Goal: Task Accomplishment & Management: Complete application form

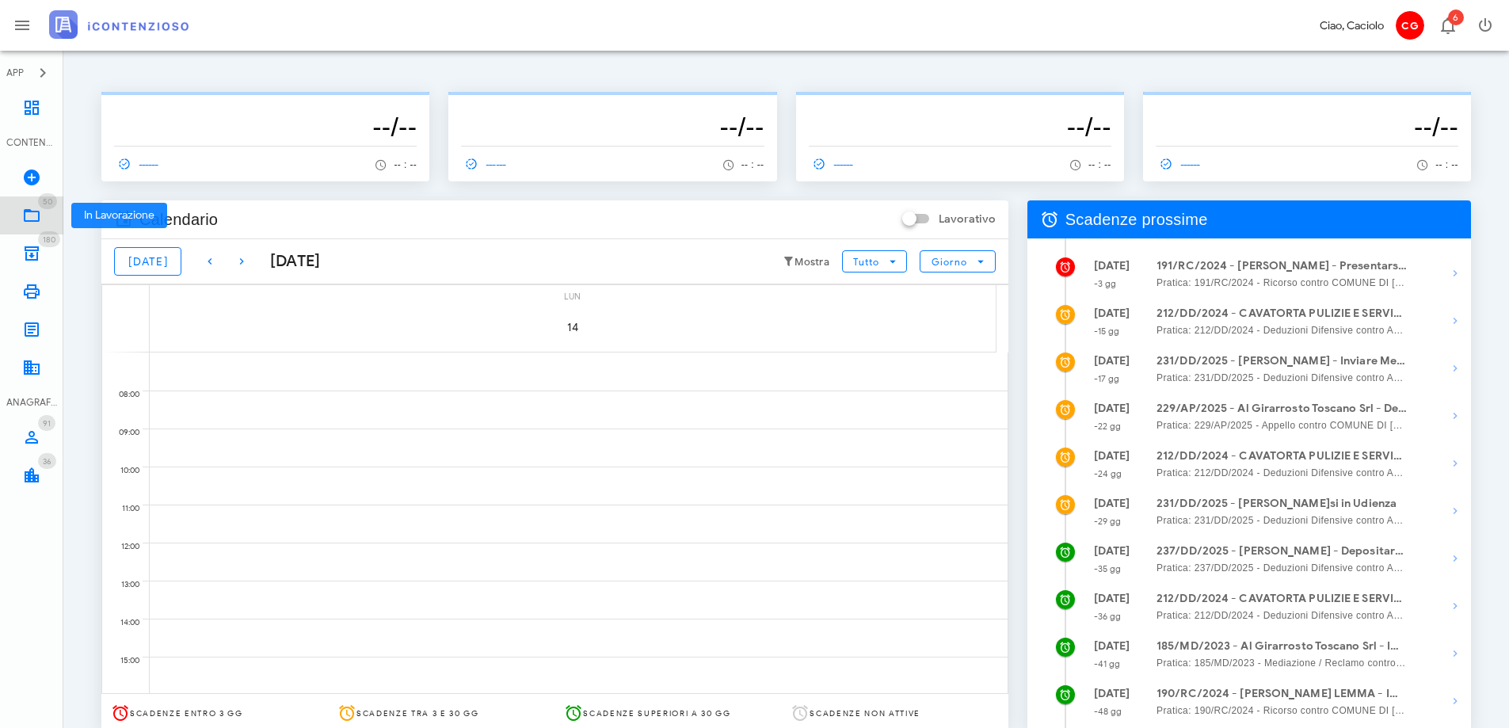
click at [30, 207] on icon at bounding box center [31, 215] width 19 height 19
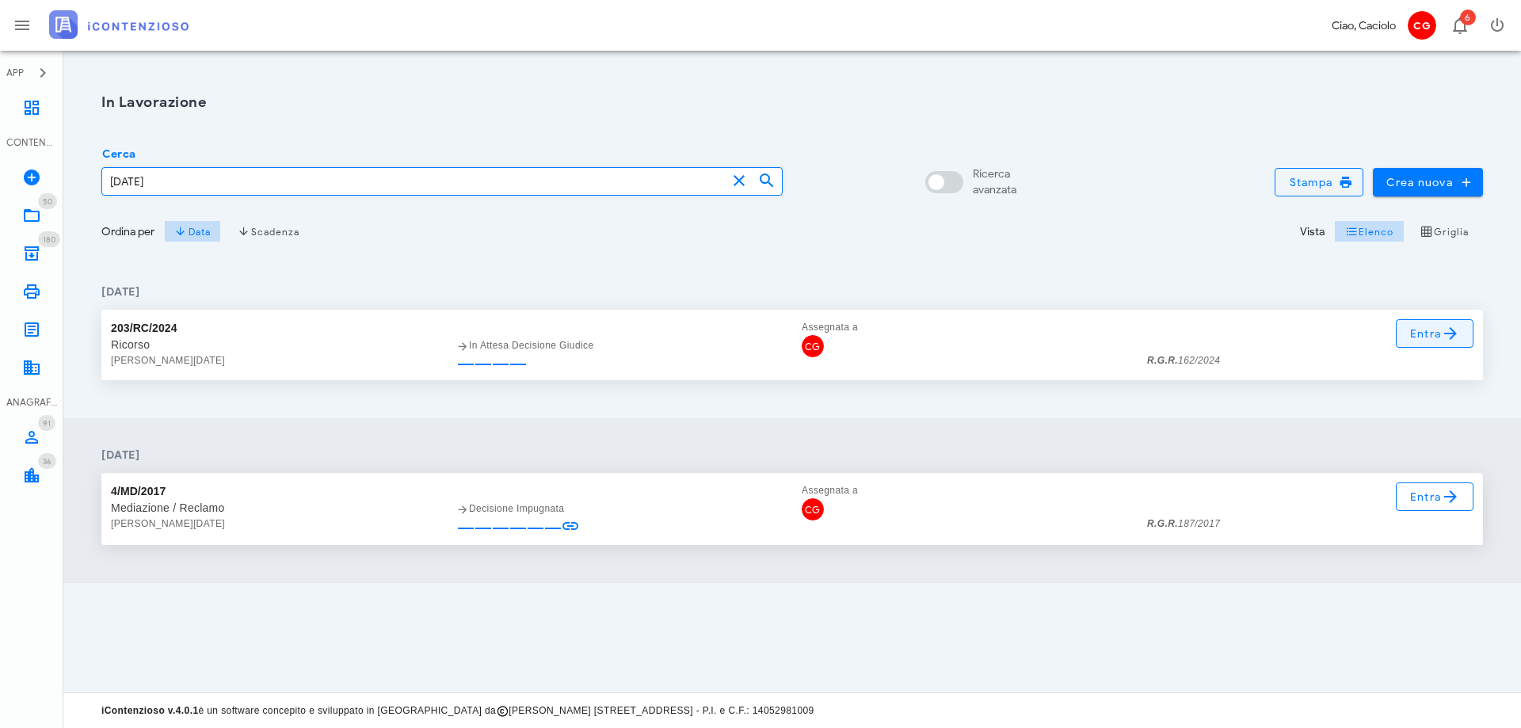
type input "epifani"
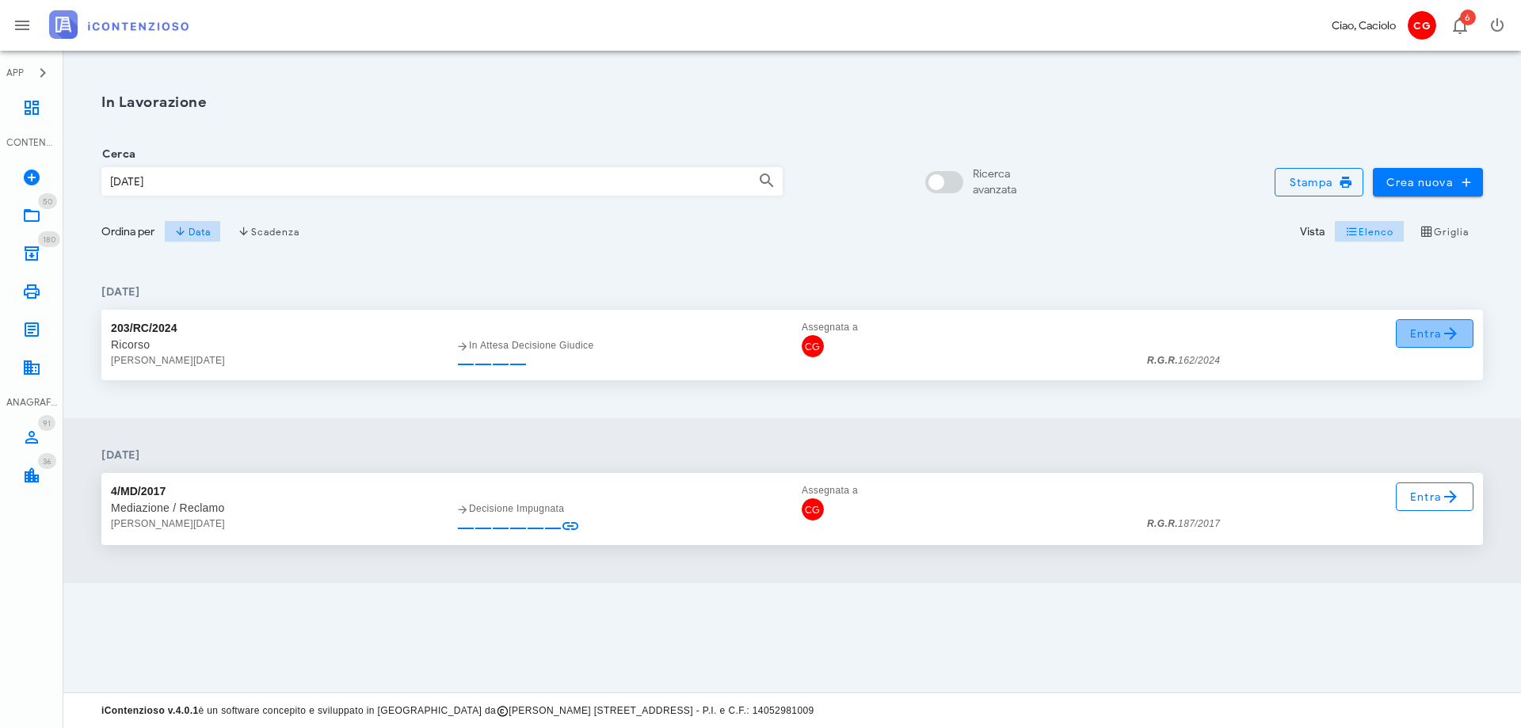
click at [1418, 326] on span "Entra" at bounding box center [1436, 333] width 52 height 19
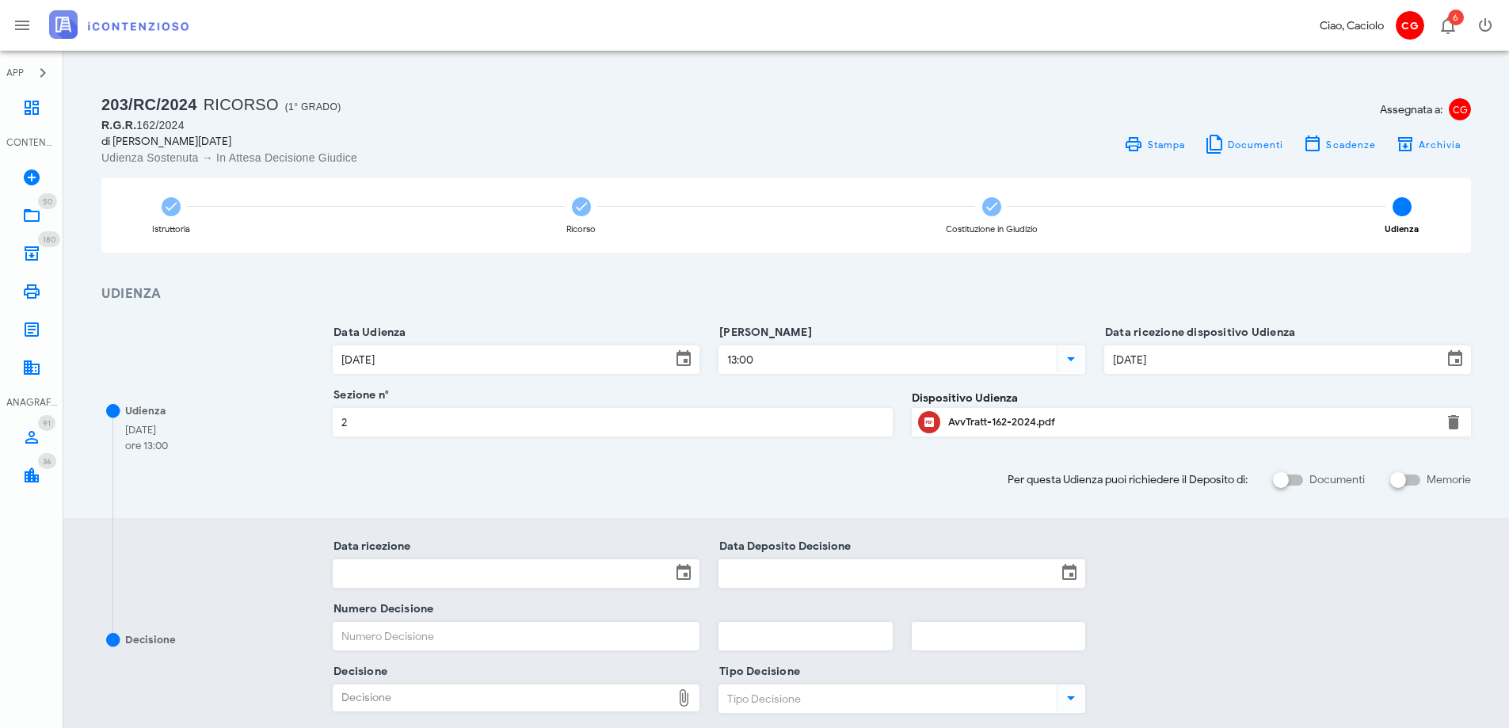
scroll to position [79, 0]
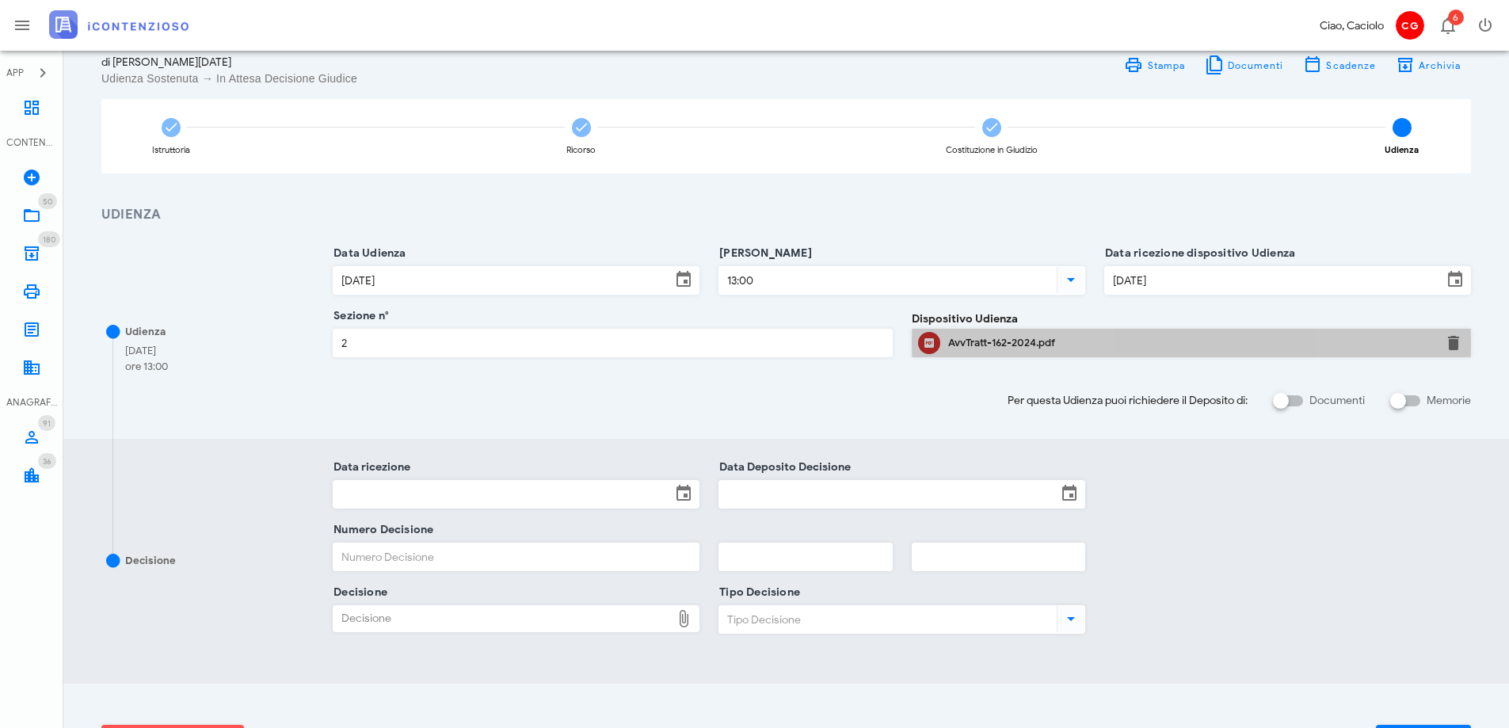
click at [982, 347] on div "AvvTratt-162-2024.pdf" at bounding box center [1191, 343] width 486 height 13
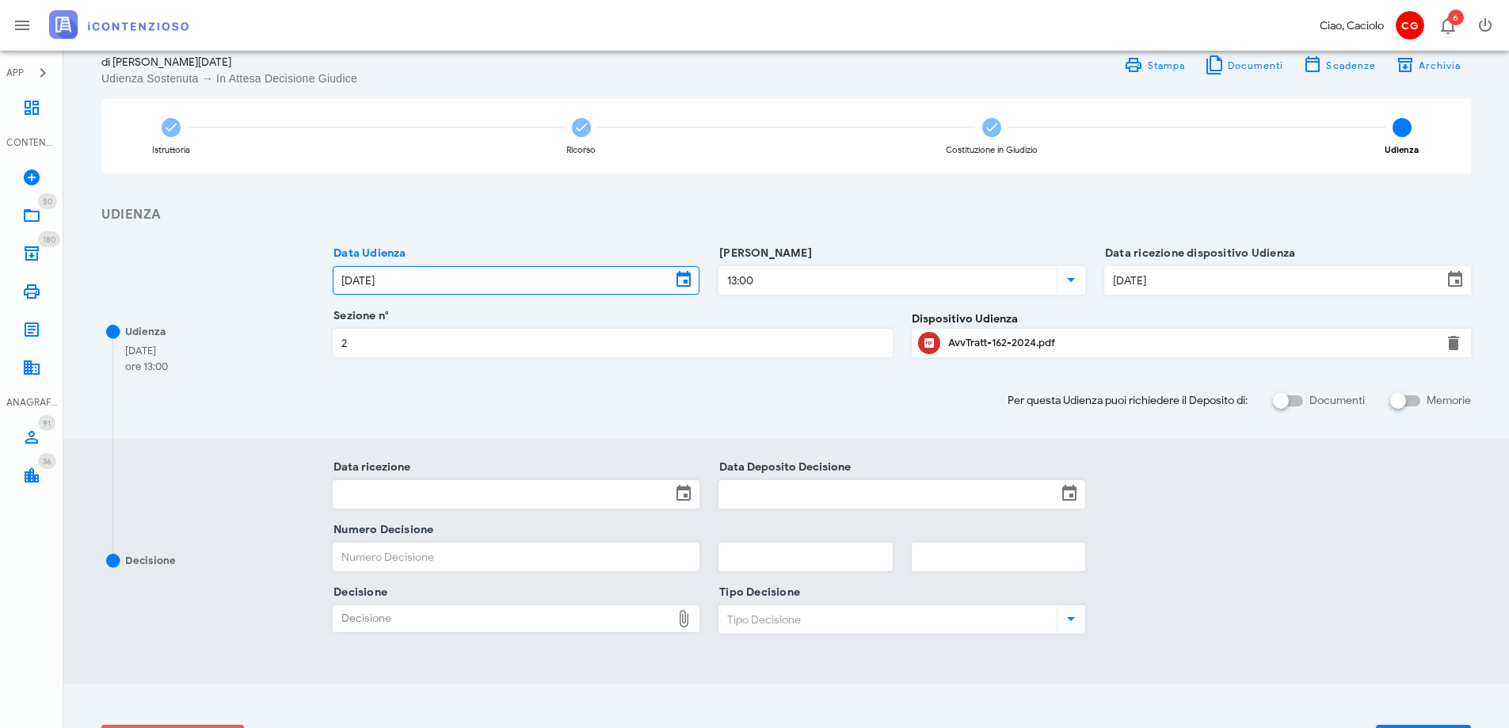
click at [603, 277] on input "14/07/2025" at bounding box center [503, 280] width 338 height 27
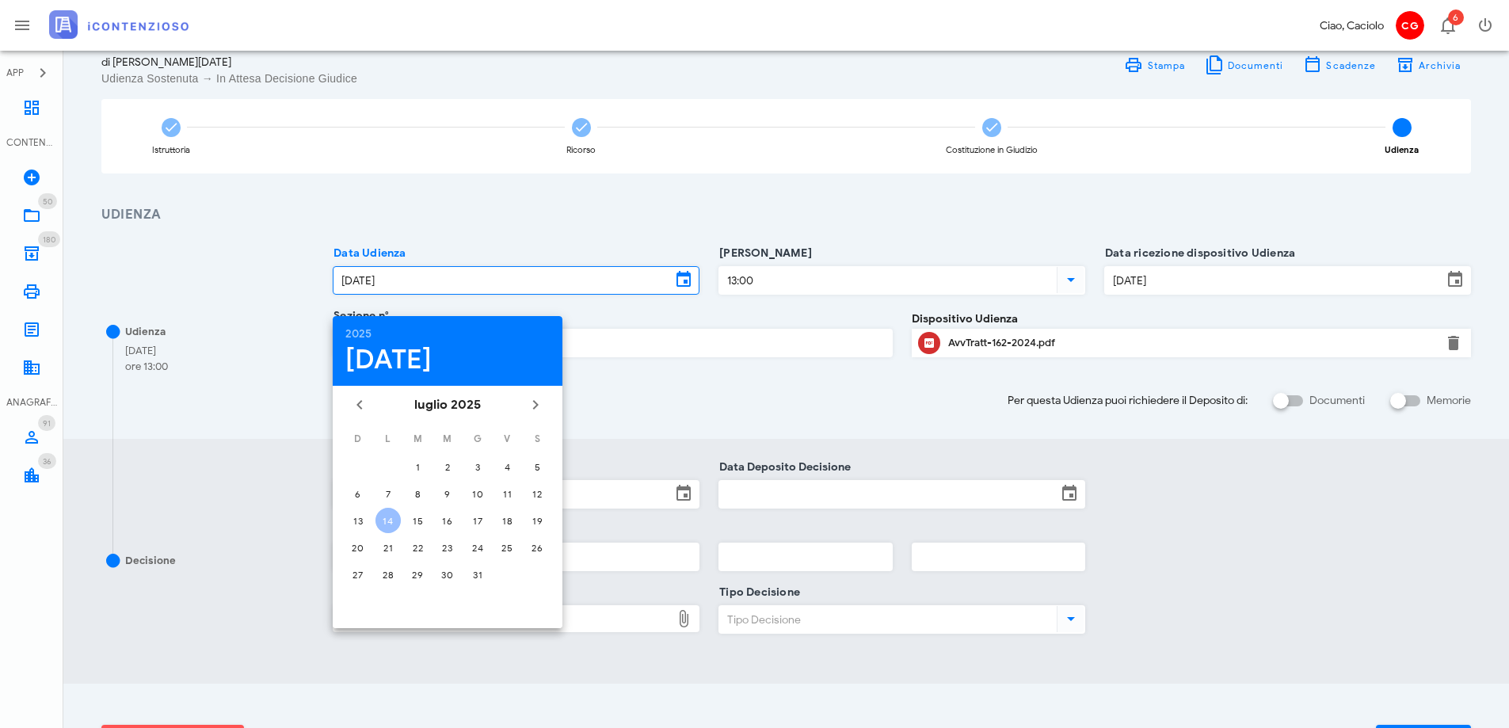
click at [604, 277] on input "14/07/2025" at bounding box center [503, 280] width 338 height 27
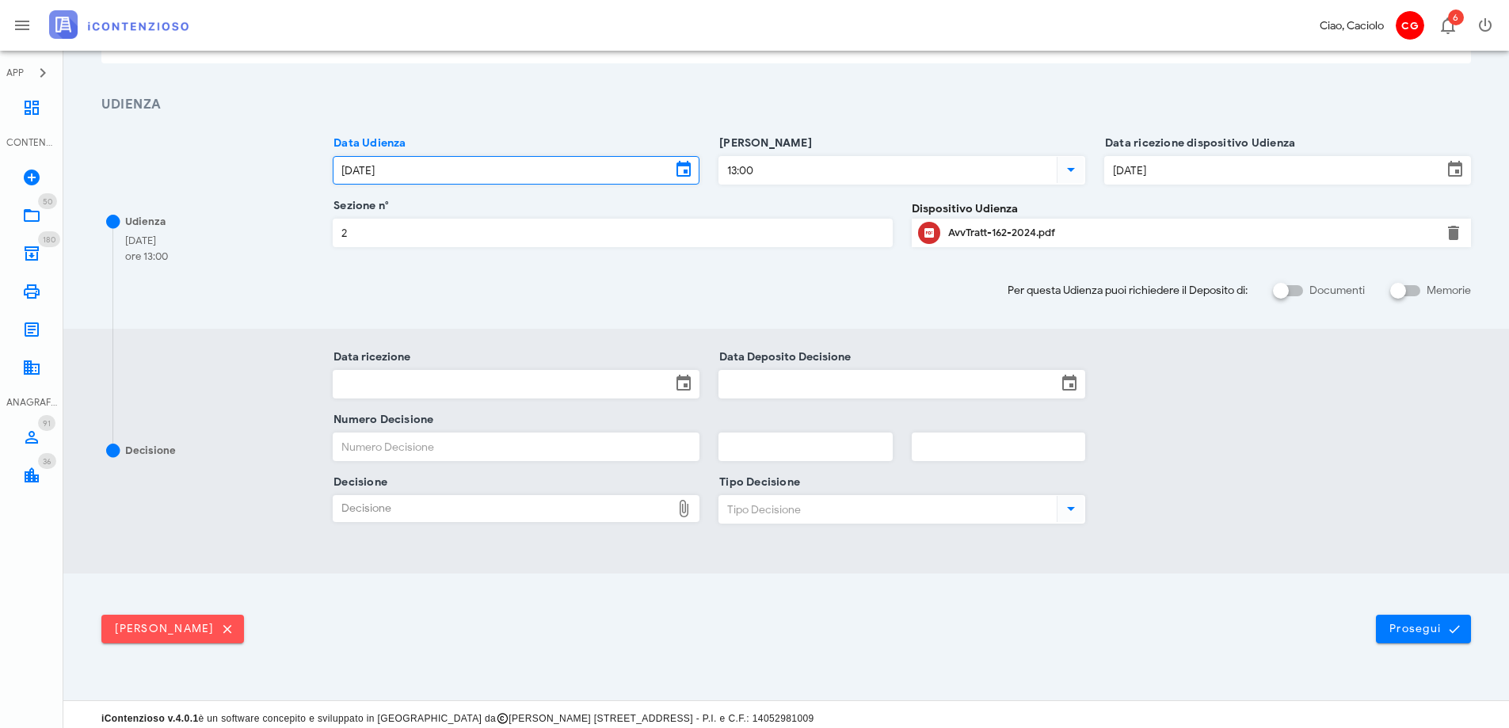
scroll to position [197, 0]
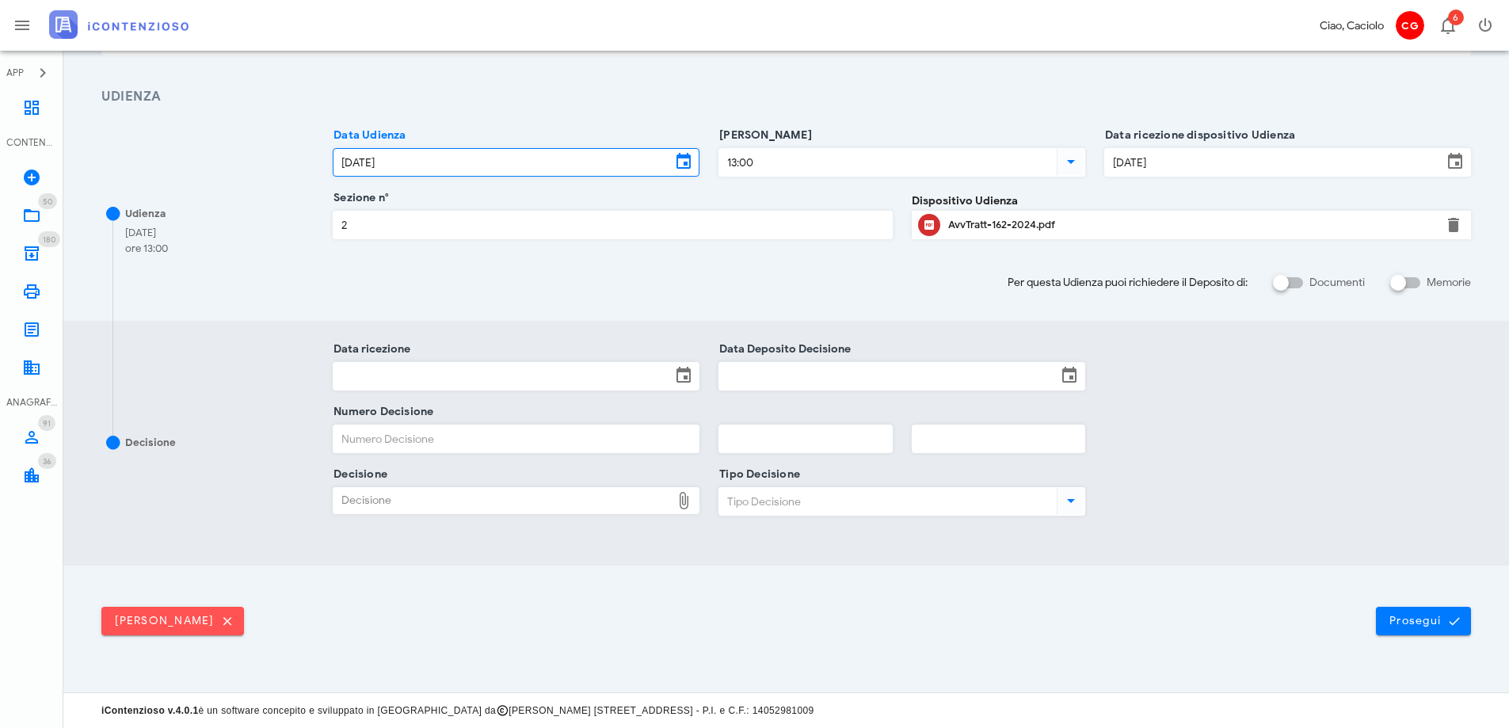
click at [734, 501] on input "Tipo Decisione" at bounding box center [886, 501] width 334 height 27
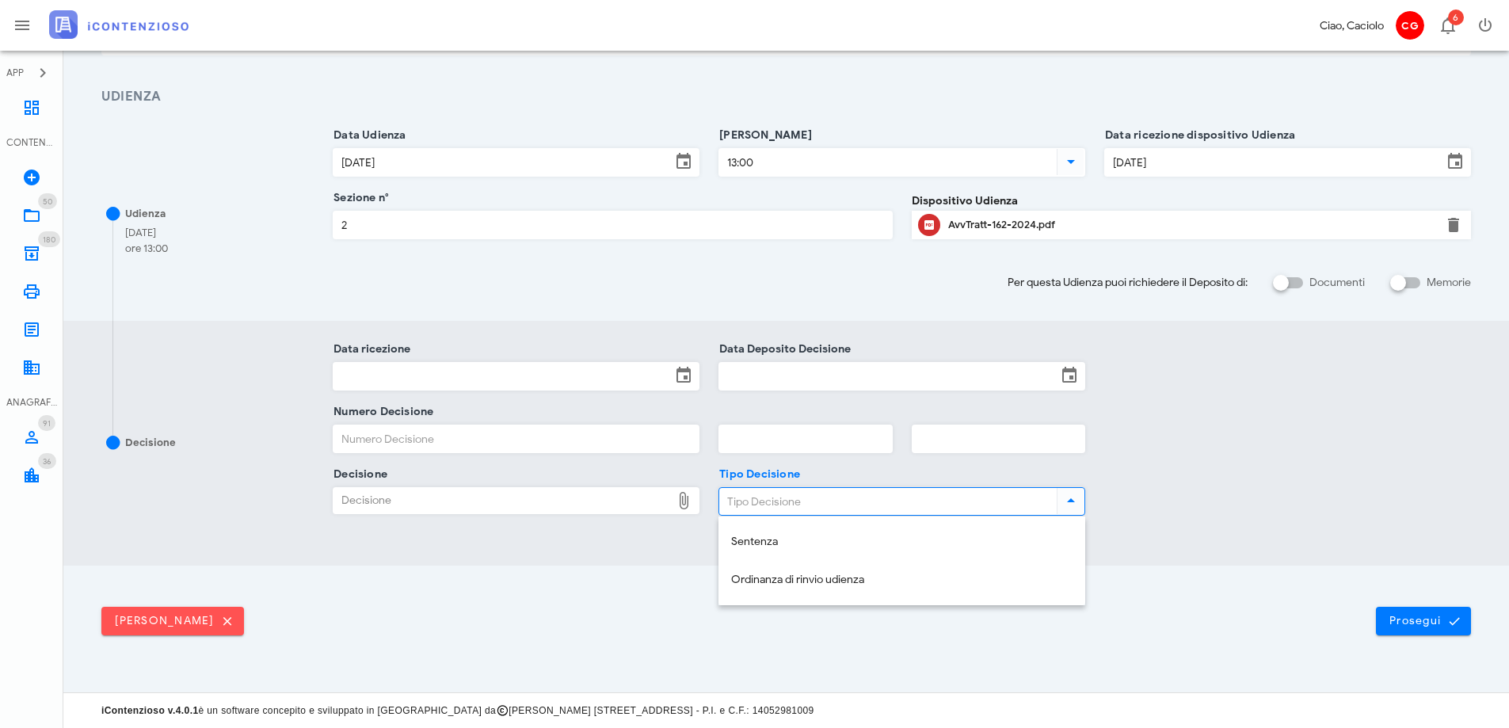
click at [1154, 471] on div "Numero Decisione" at bounding box center [902, 443] width 1158 height 63
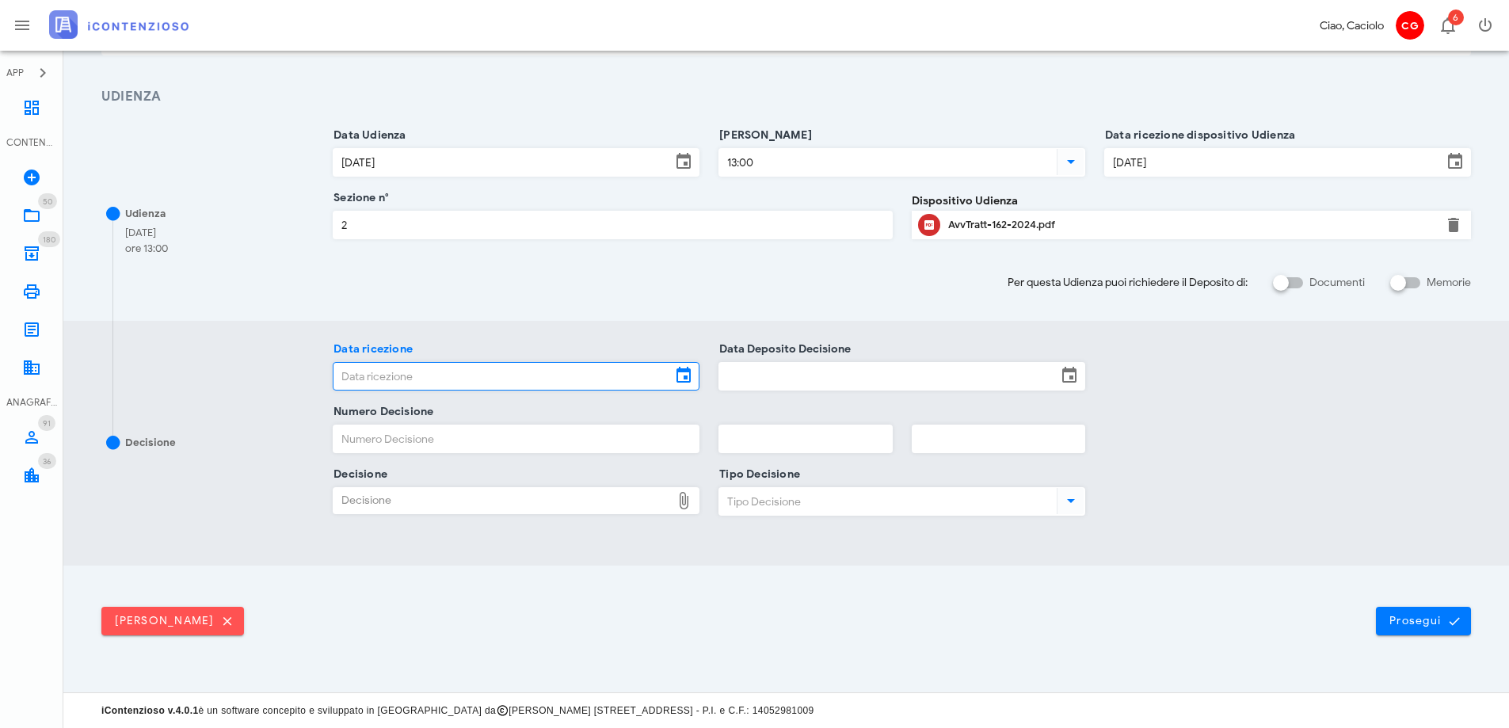
click at [492, 372] on input "Data ricezione" at bounding box center [503, 376] width 338 height 27
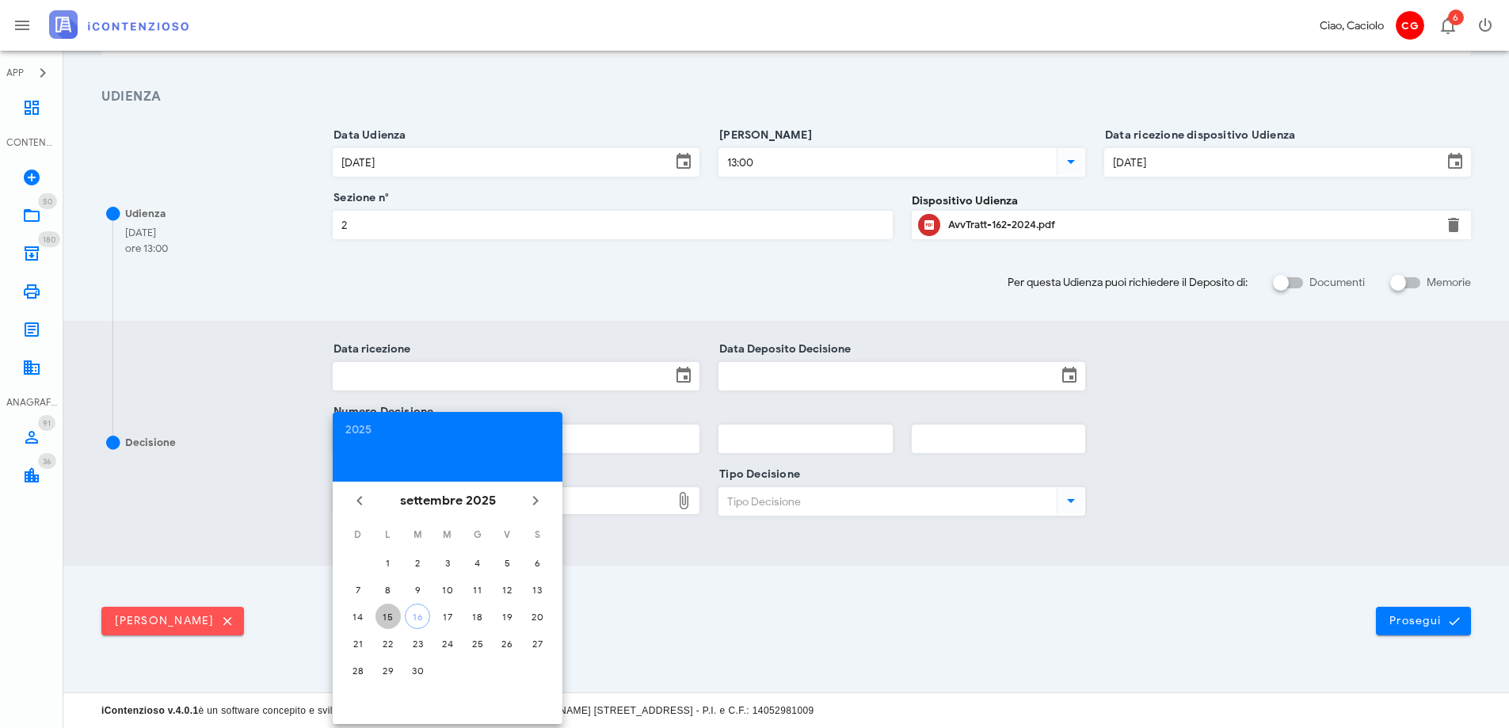
click at [393, 617] on div "15" at bounding box center [388, 617] width 25 height 12
type input "[DATE]"
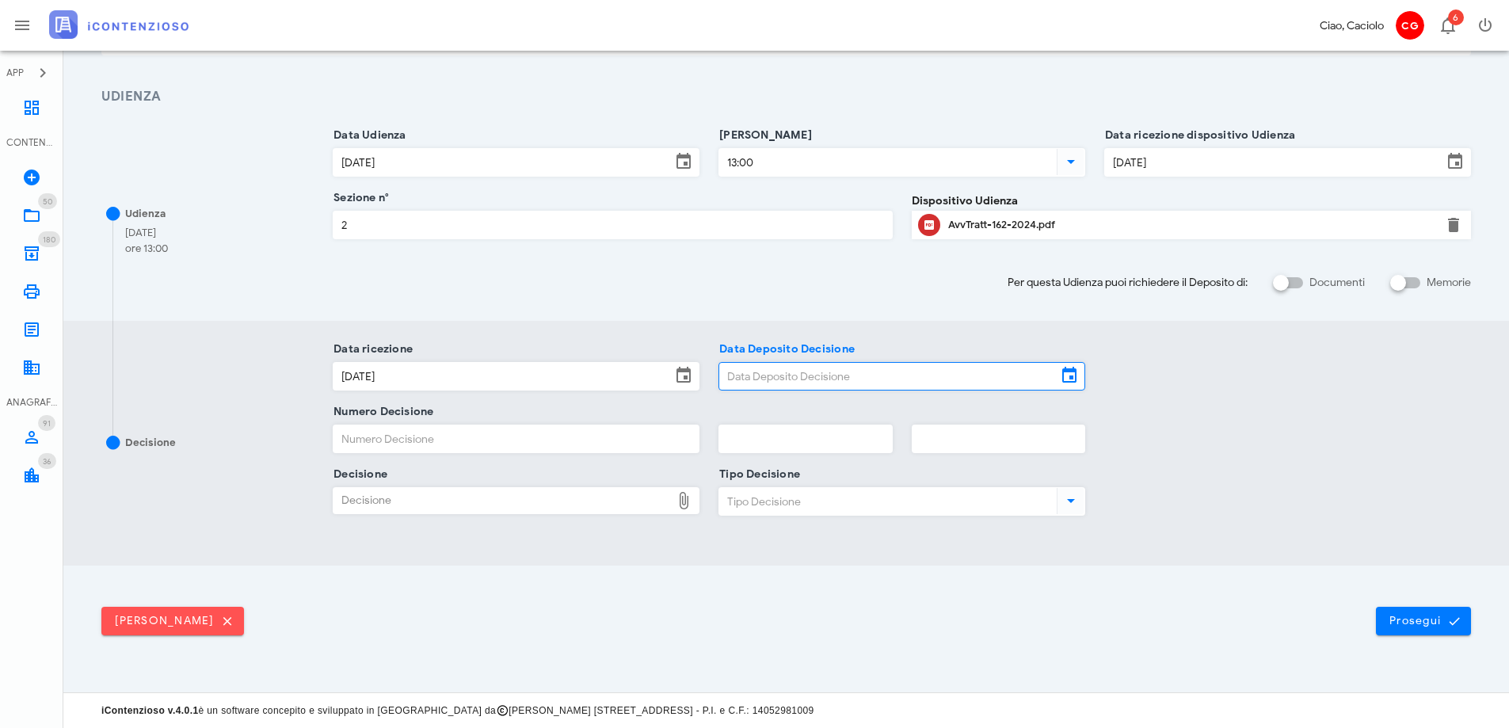
click at [750, 379] on input "Data Deposito Decisione" at bounding box center [888, 376] width 338 height 27
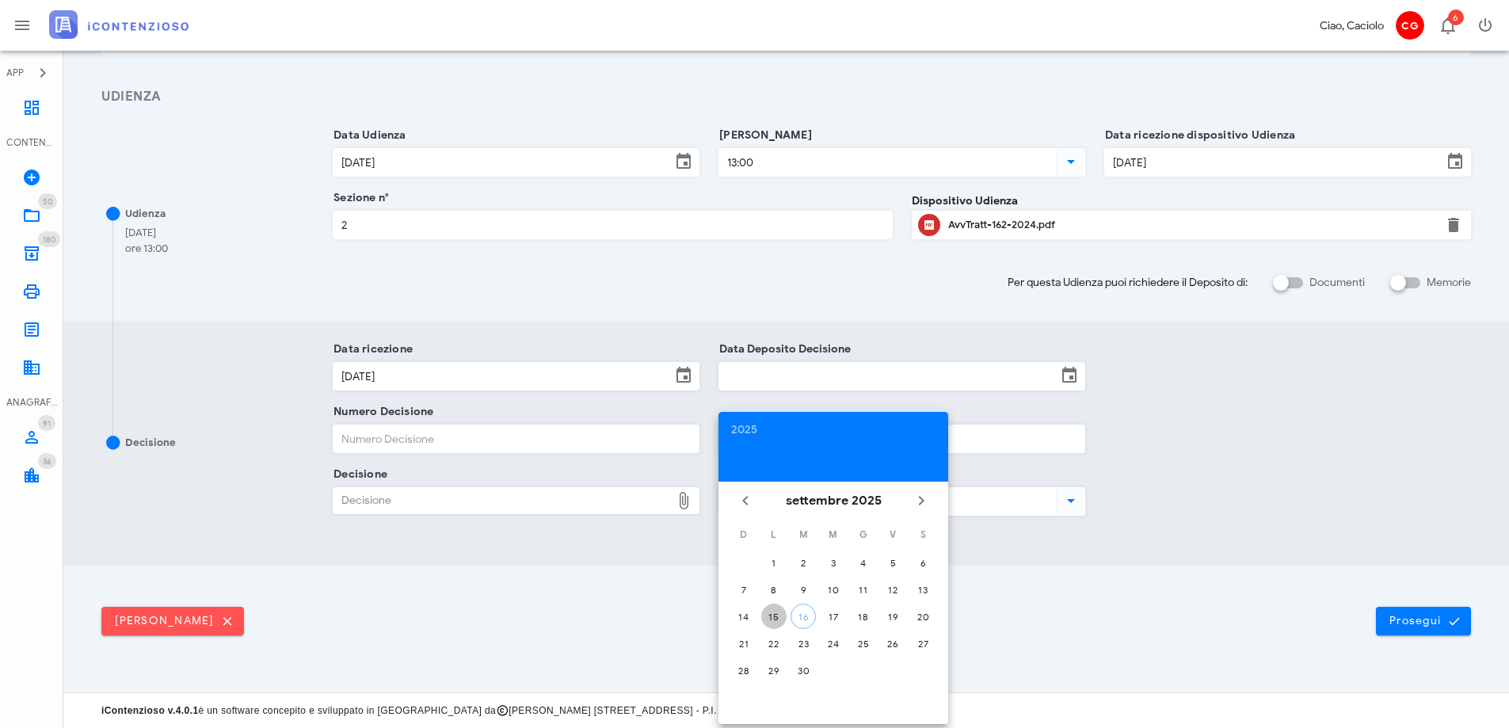
click at [779, 619] on div "15" at bounding box center [773, 617] width 25 height 12
type input "[DATE]"
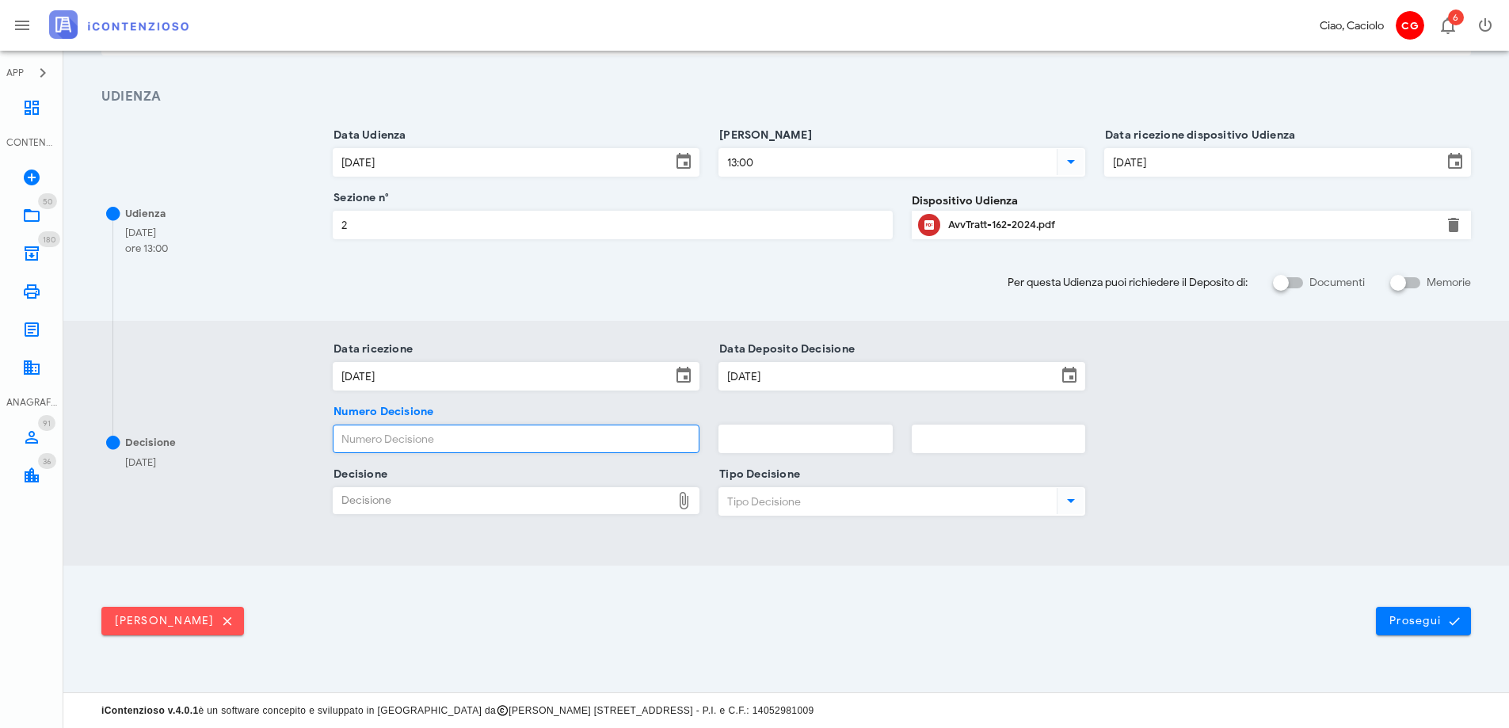
click at [550, 442] on input "Numero Decisione" at bounding box center [516, 438] width 365 height 27
type input "158"
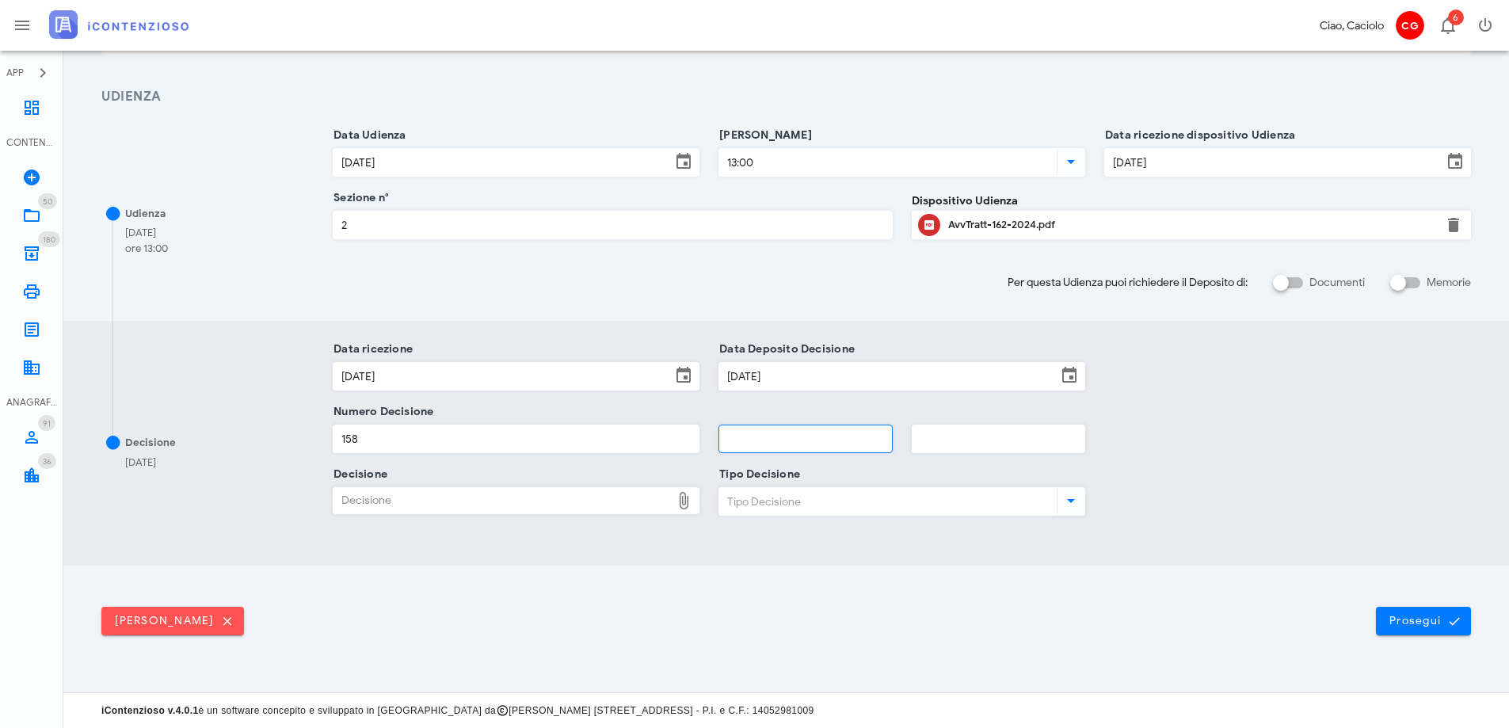
click at [744, 432] on input "text" at bounding box center [805, 438] width 172 height 27
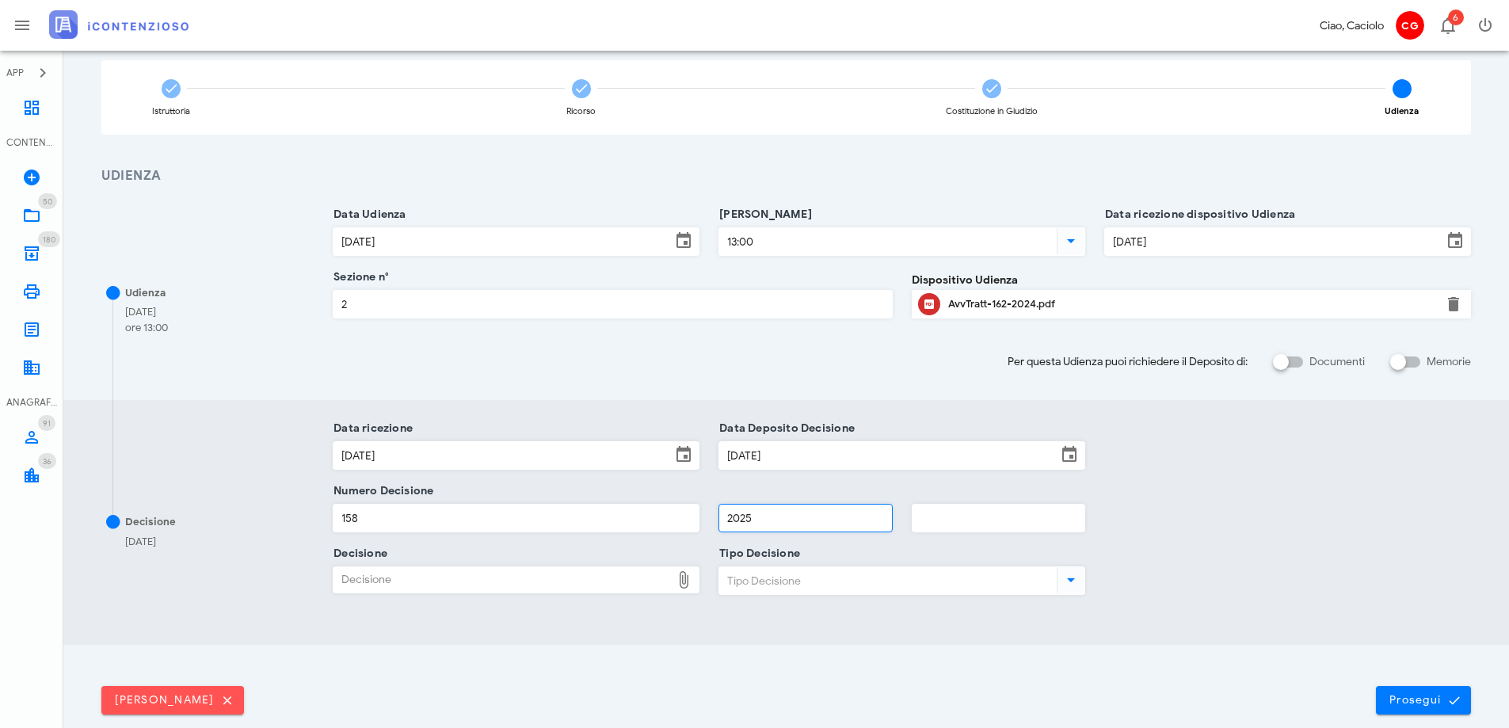
type input "2025"
click at [553, 586] on div "Decisione" at bounding box center [503, 579] width 338 height 25
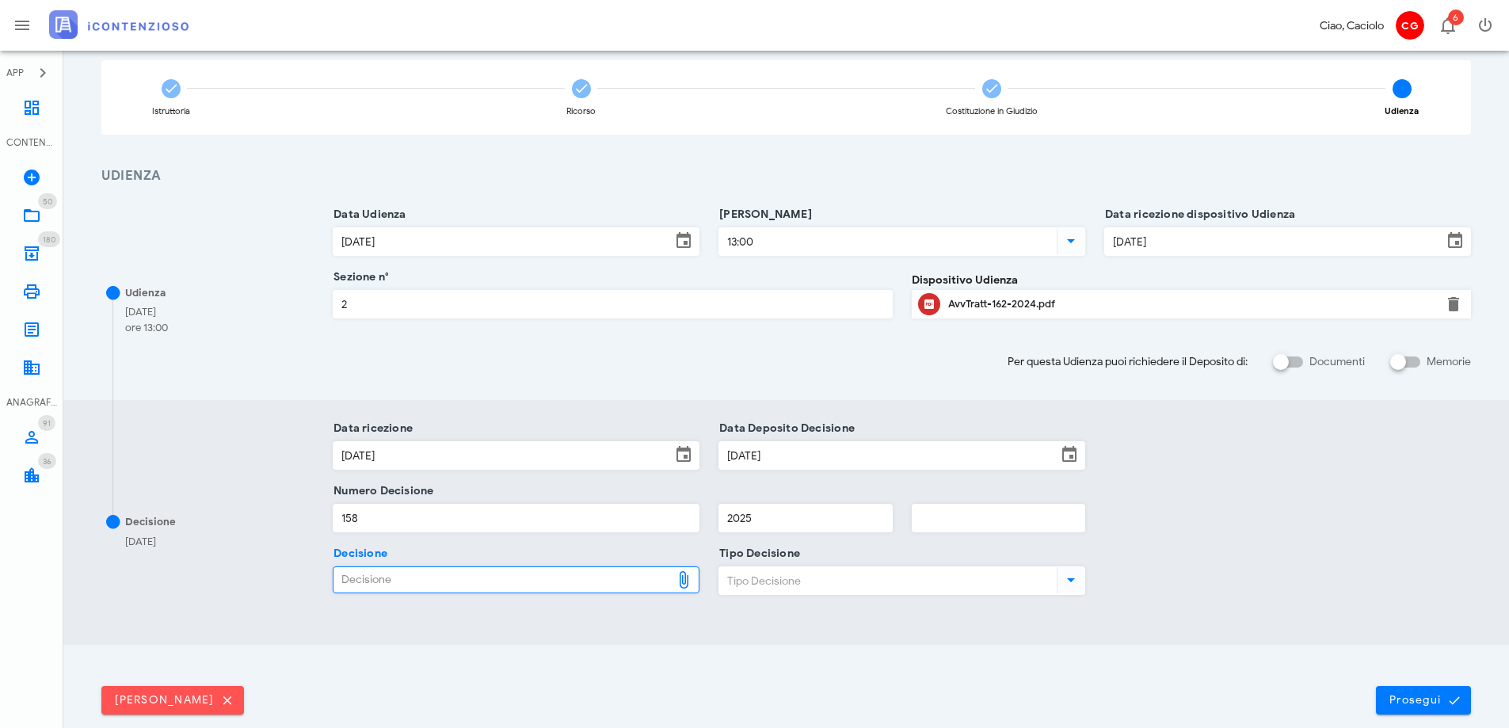
type input "C:\fakepath\ComProvv___162_2024.pdf"
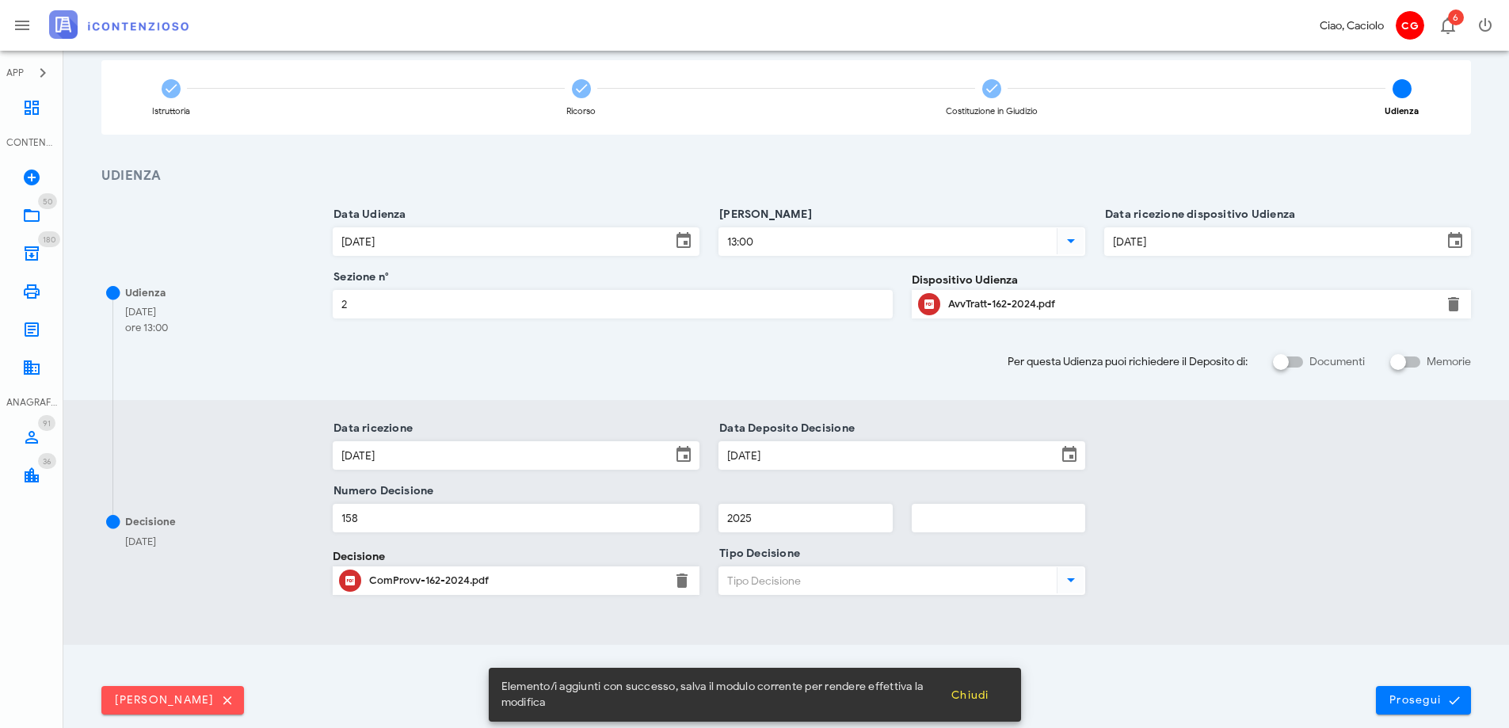
click at [762, 578] on input "Tipo Decisione" at bounding box center [886, 580] width 334 height 27
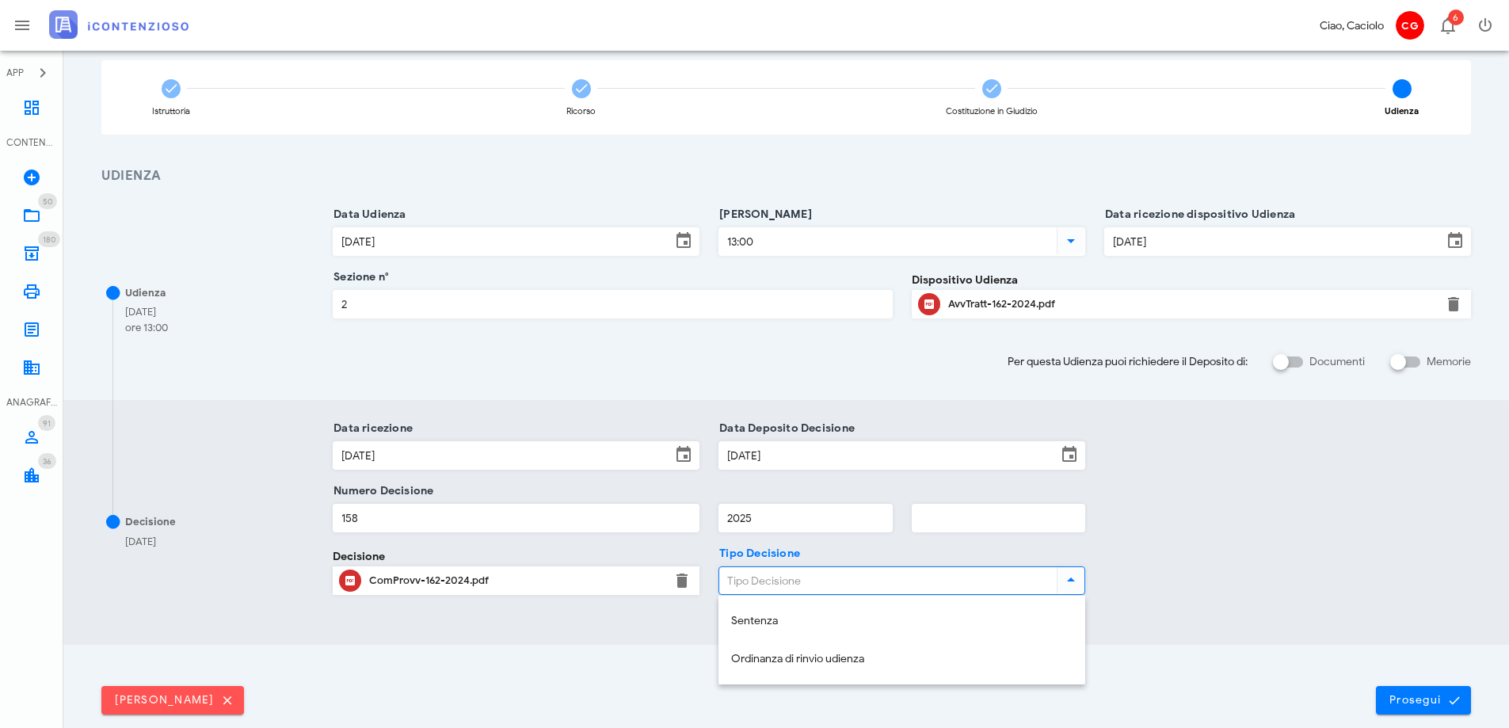
scroll to position [197, 0]
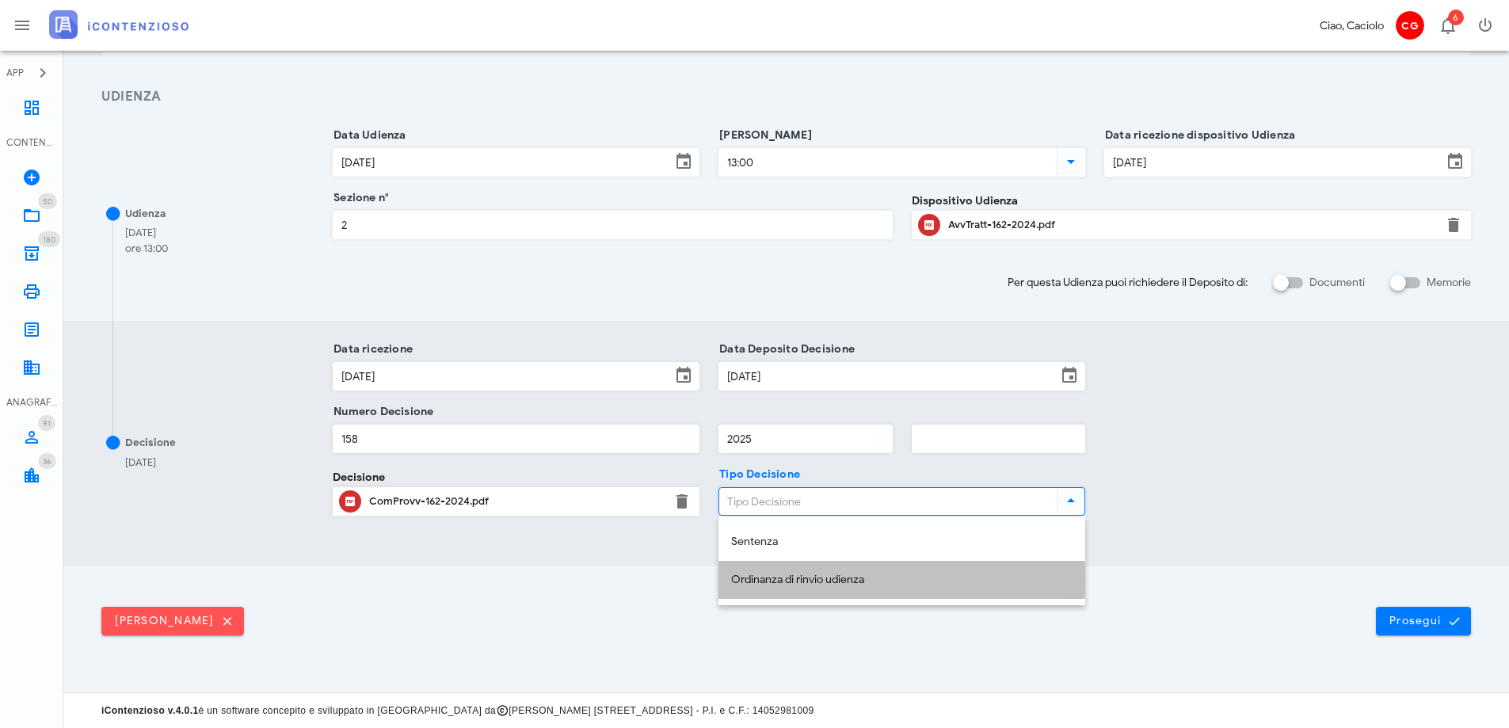
click at [793, 581] on div "Ordinanza di rinvio udienza" at bounding box center [901, 580] width 341 height 13
type input "Ordinanza di rinvio udienza"
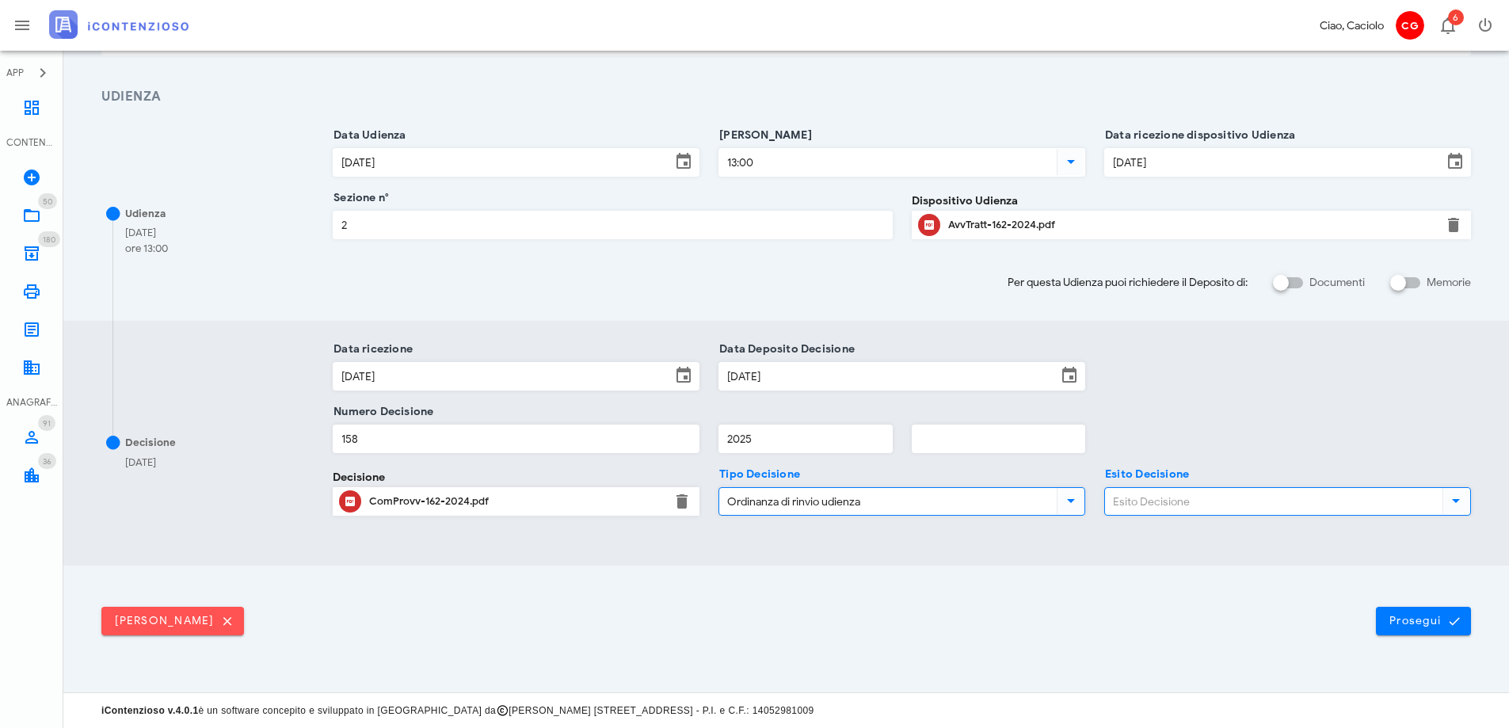
click at [1147, 499] on input "Esito Decisione" at bounding box center [1272, 501] width 334 height 27
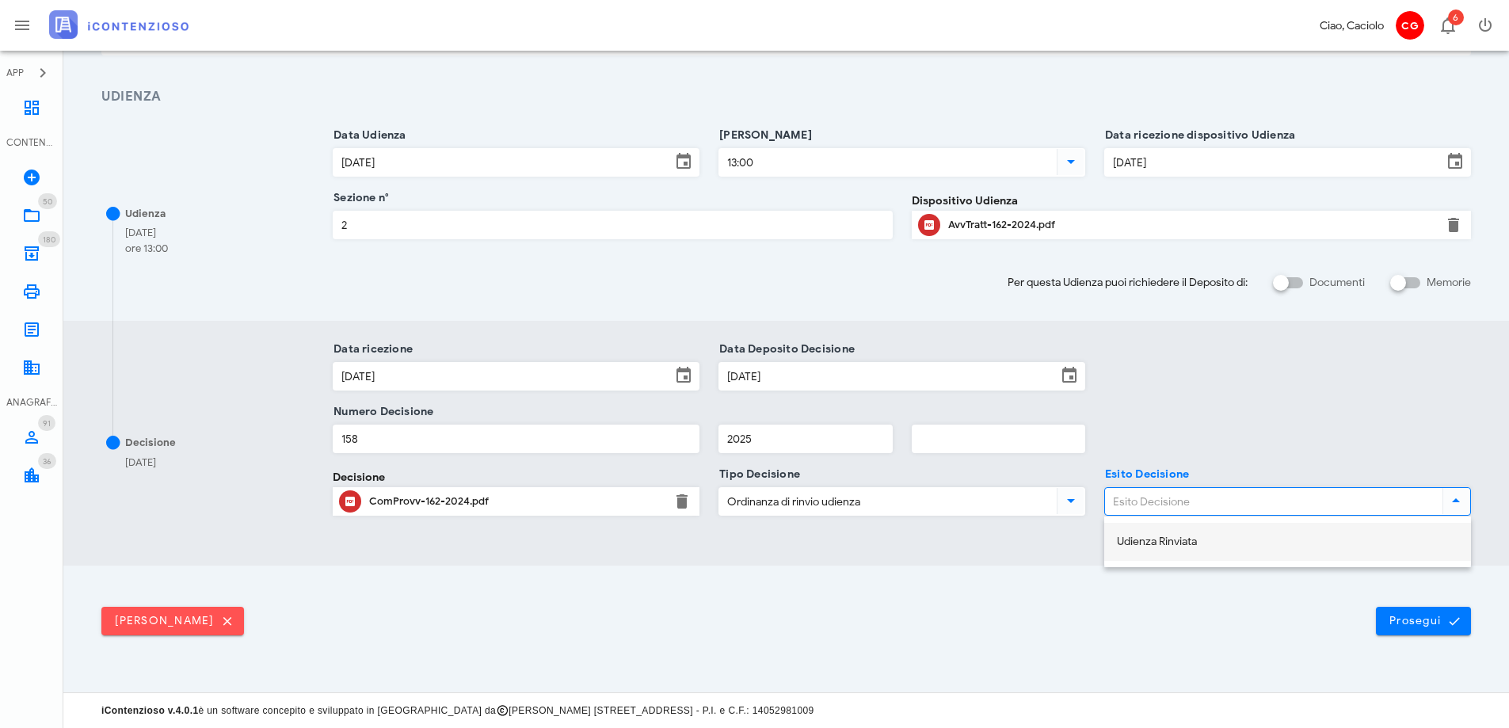
click at [1166, 548] on div "Udienza Rinviata" at bounding box center [1287, 542] width 341 height 13
type input "Udienza Rinviata"
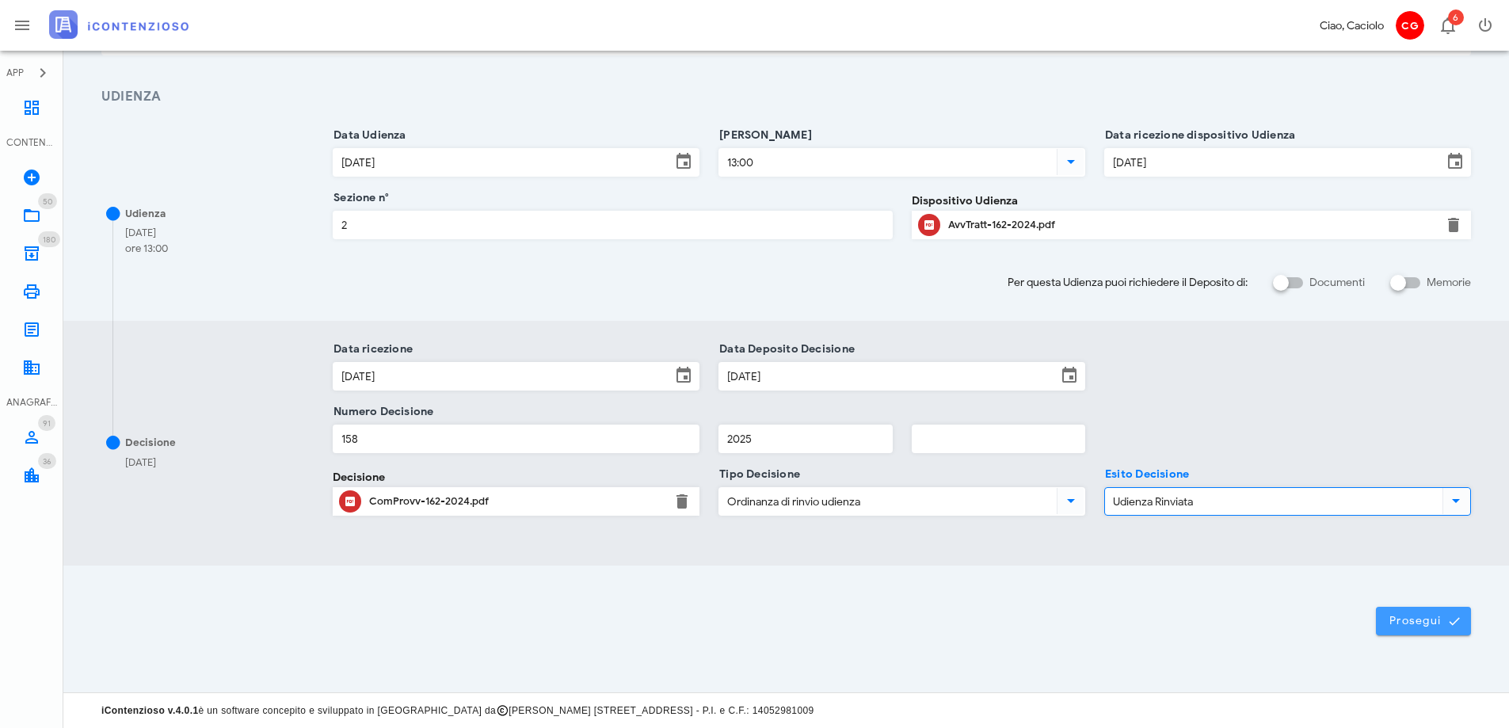
click at [1407, 617] on span "Prosegui" at bounding box center [1424, 621] width 70 height 14
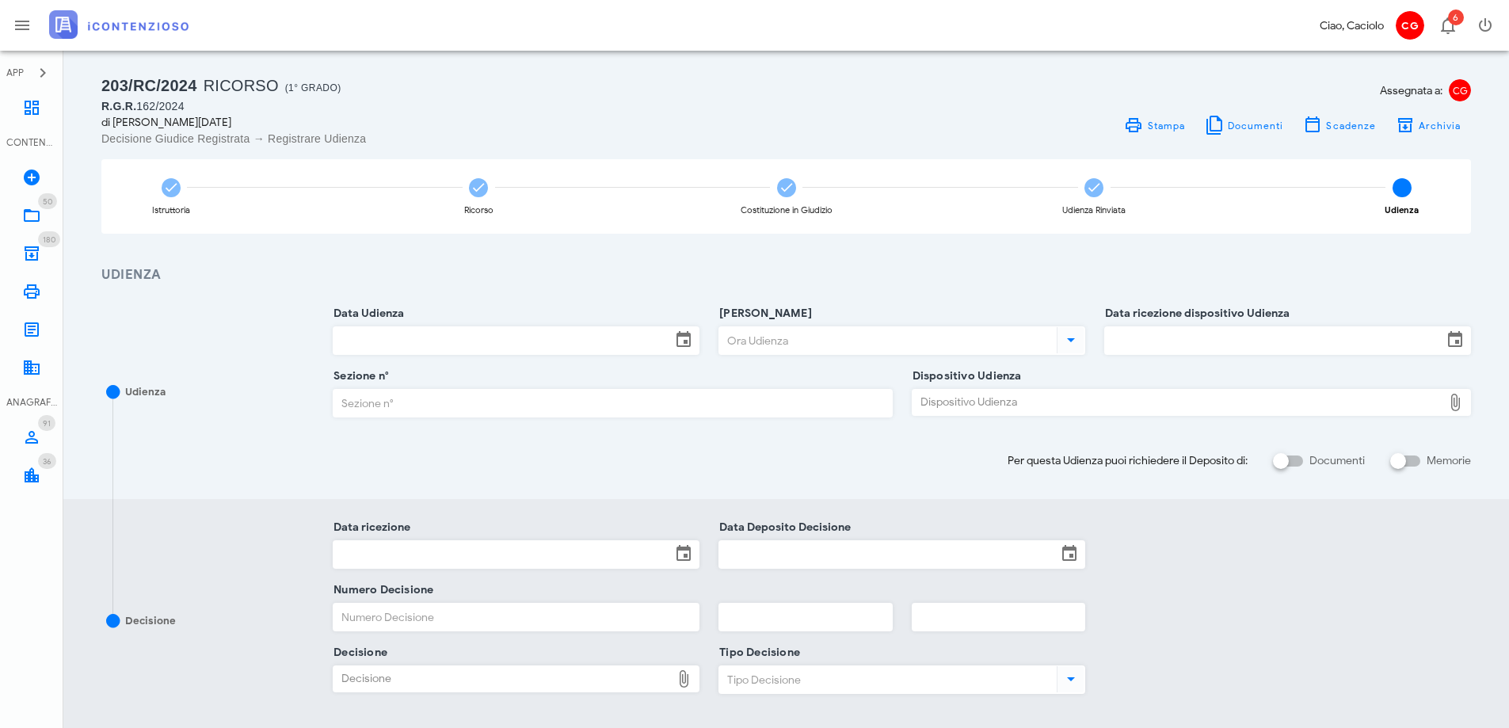
scroll to position [0, 0]
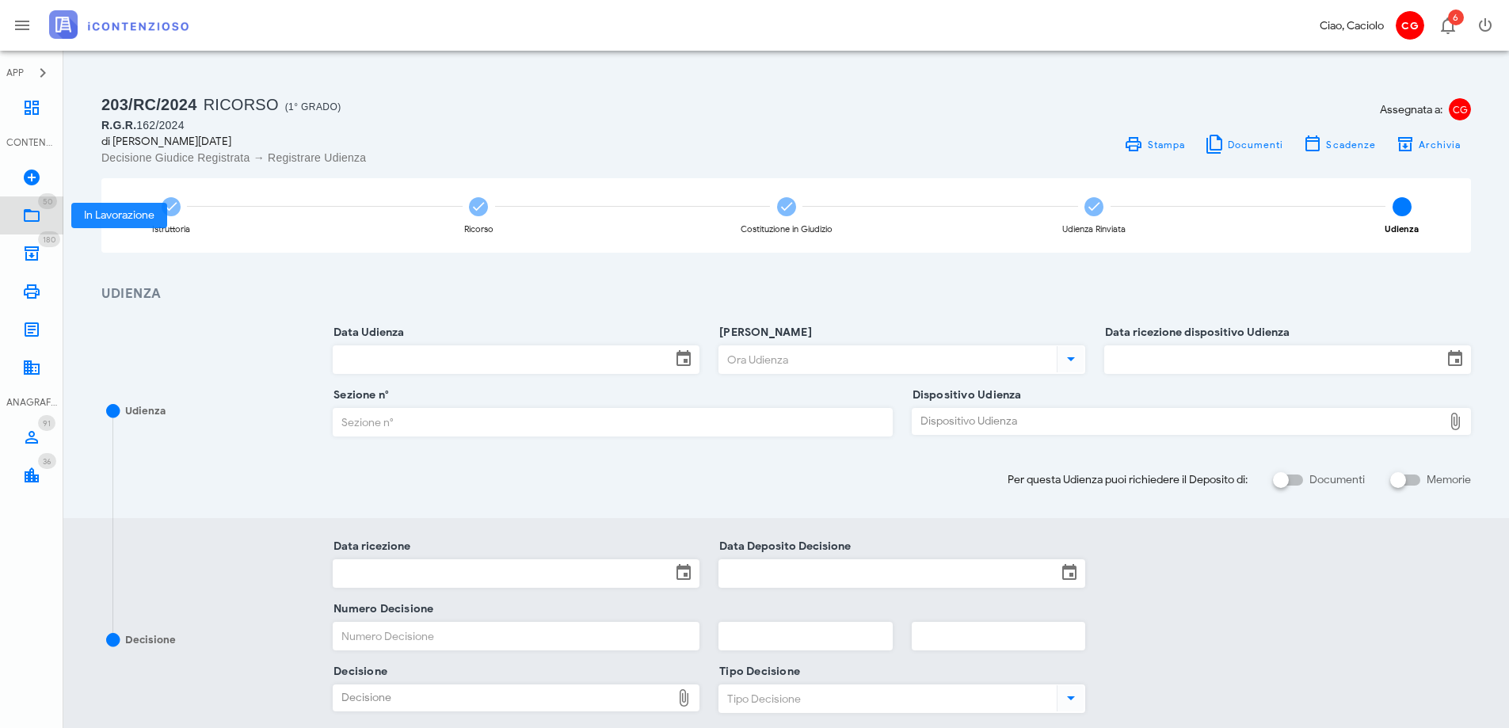
click at [40, 219] on icon at bounding box center [31, 215] width 19 height 19
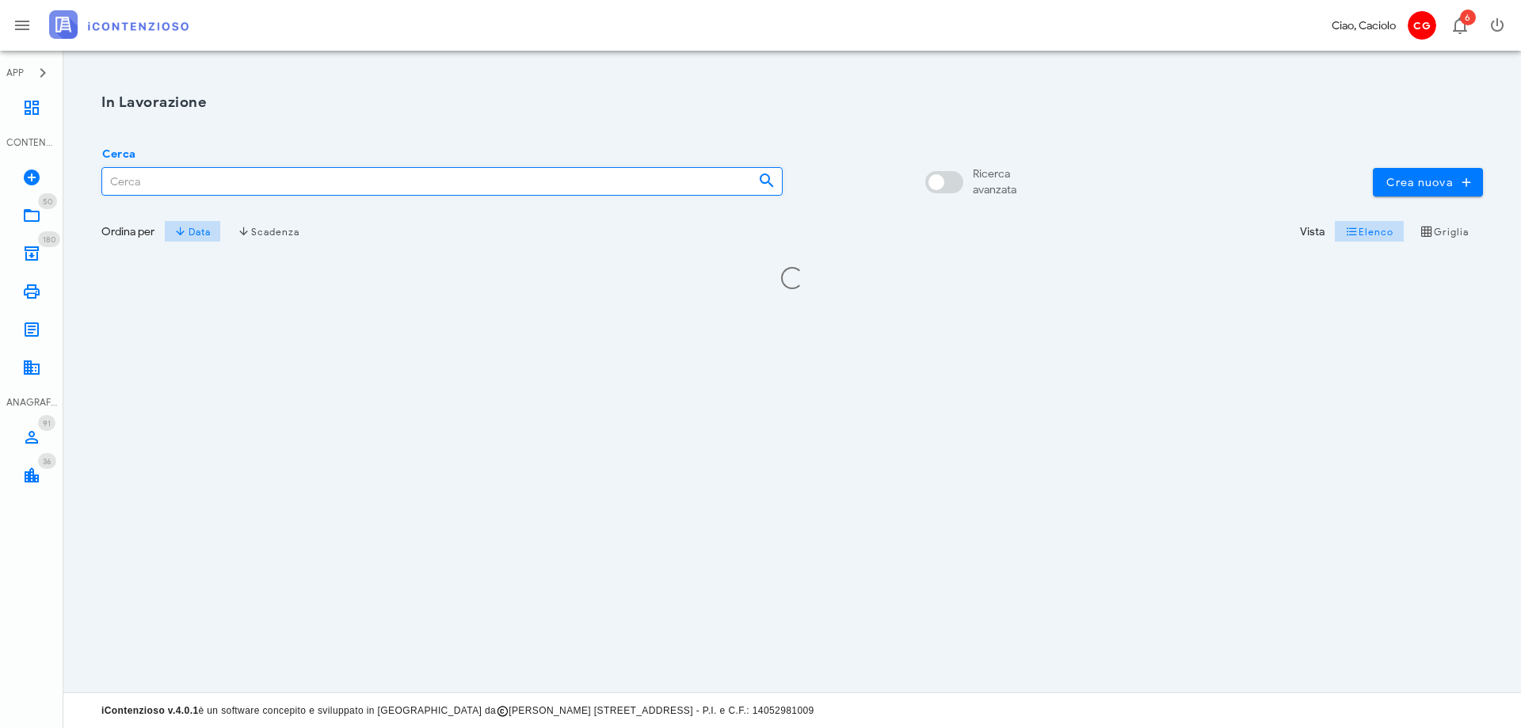
click at [170, 174] on input "Cerca" at bounding box center [423, 181] width 643 height 27
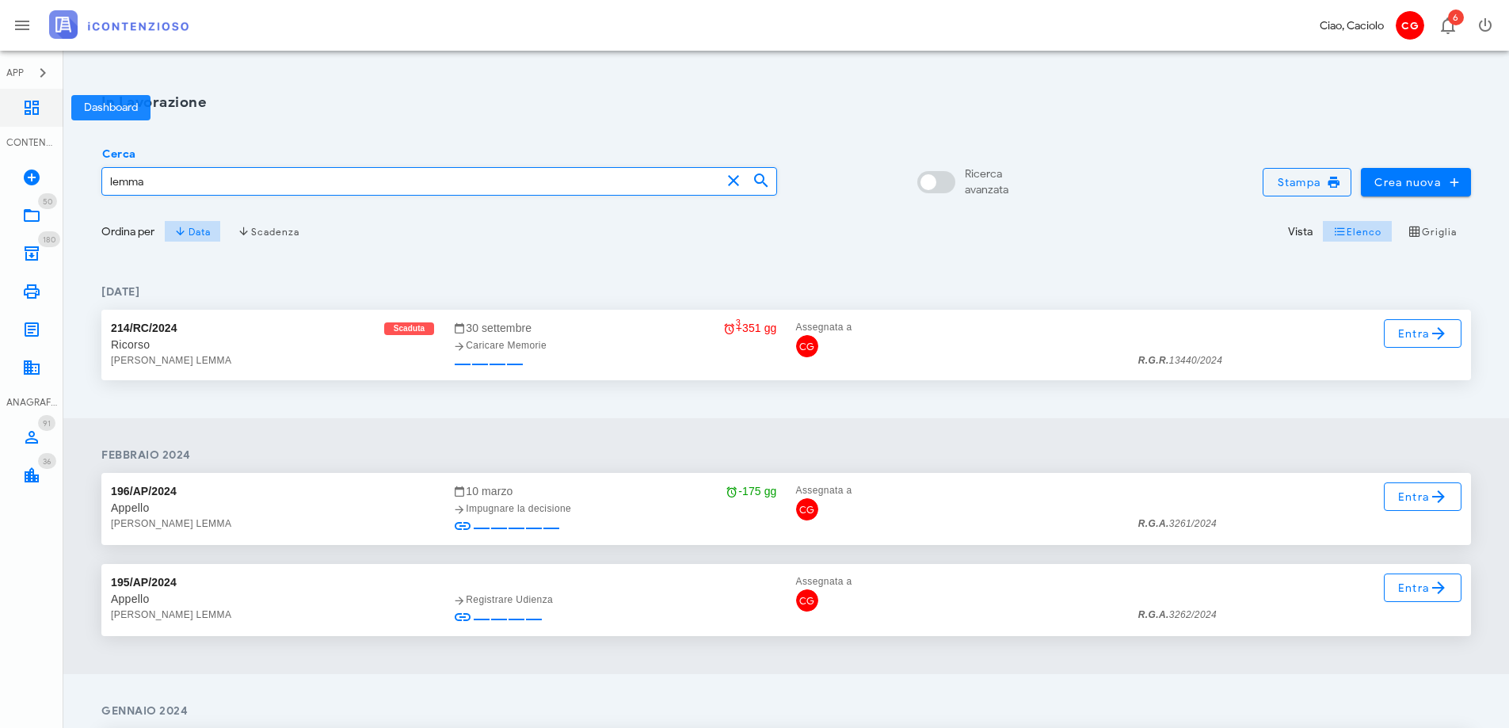
type input "lemma"
click at [30, 120] on link "Dashboard" at bounding box center [31, 108] width 63 height 38
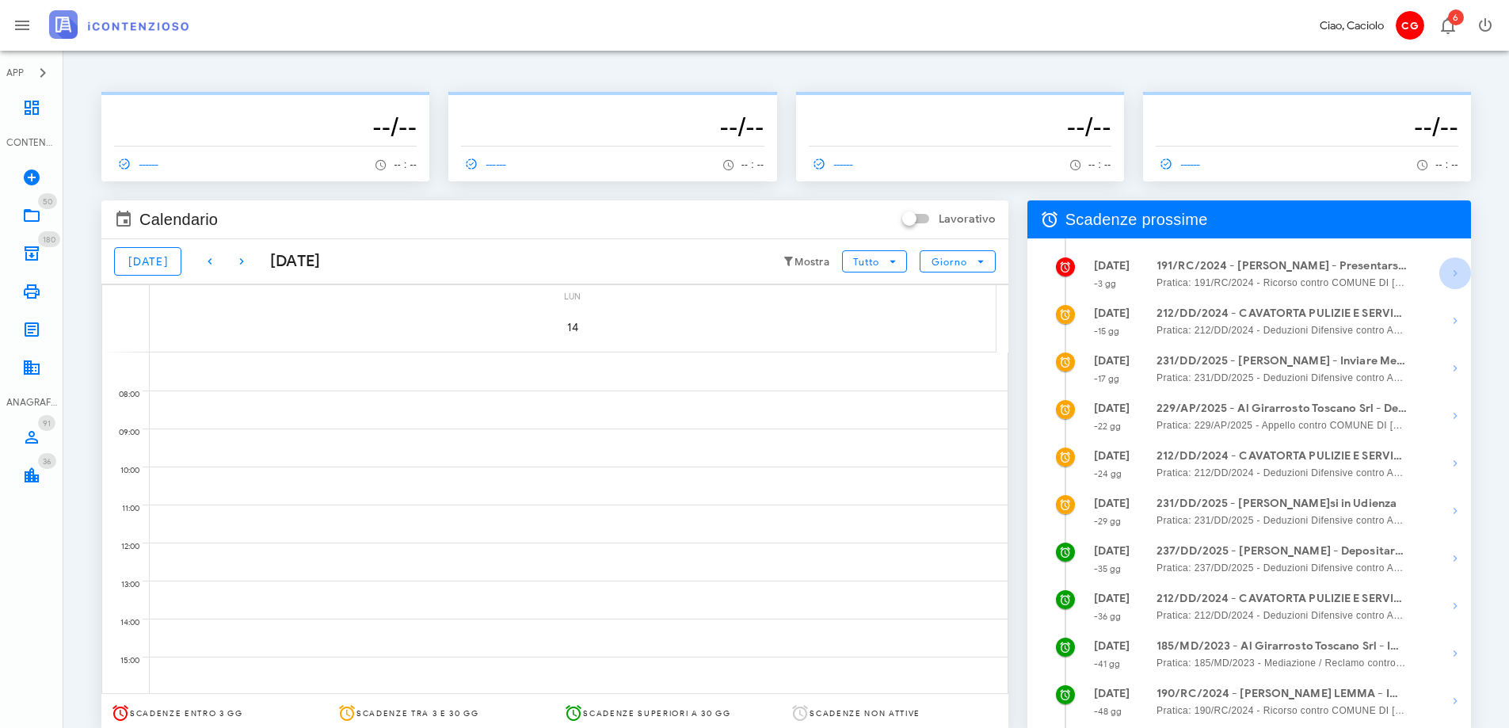
click at [1449, 269] on icon "button" at bounding box center [1455, 273] width 19 height 19
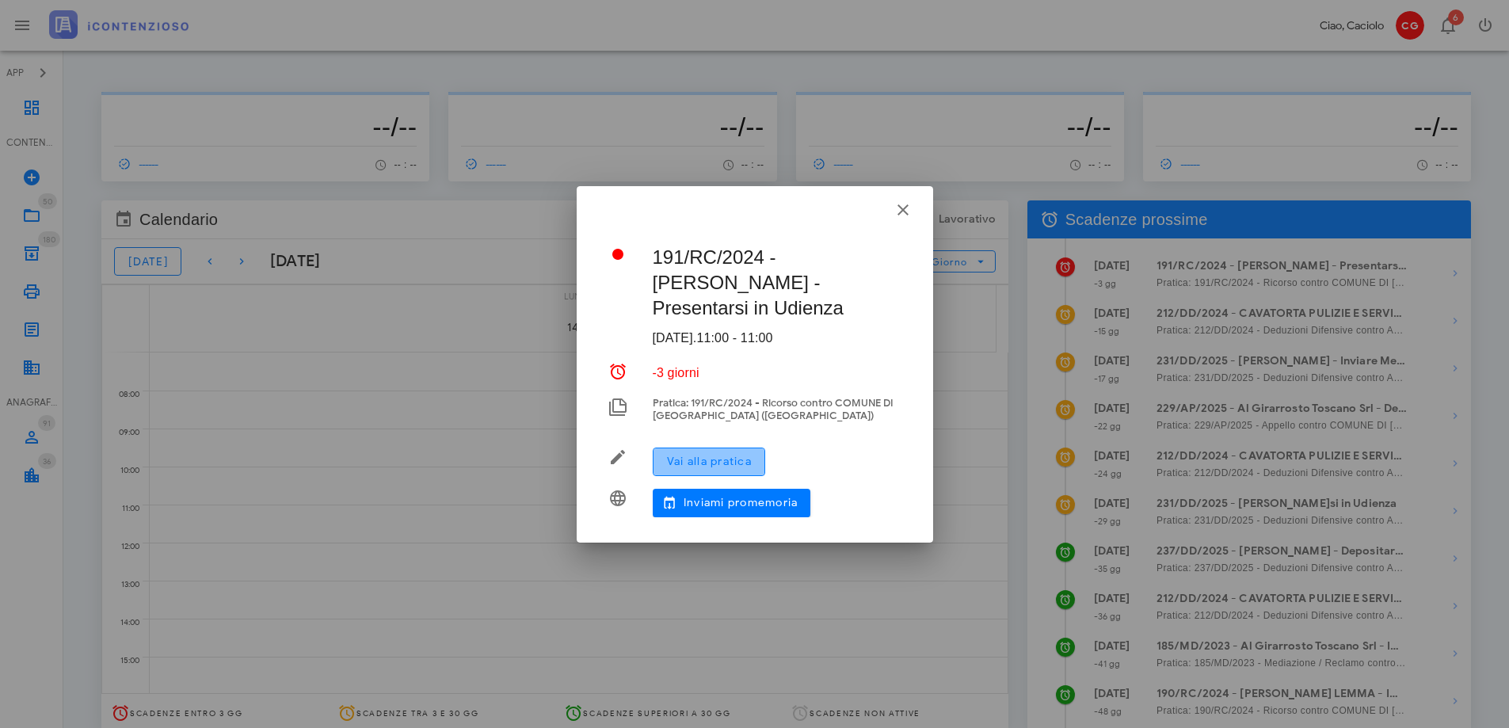
click at [750, 467] on span "Vai alla pratica" at bounding box center [709, 461] width 86 height 13
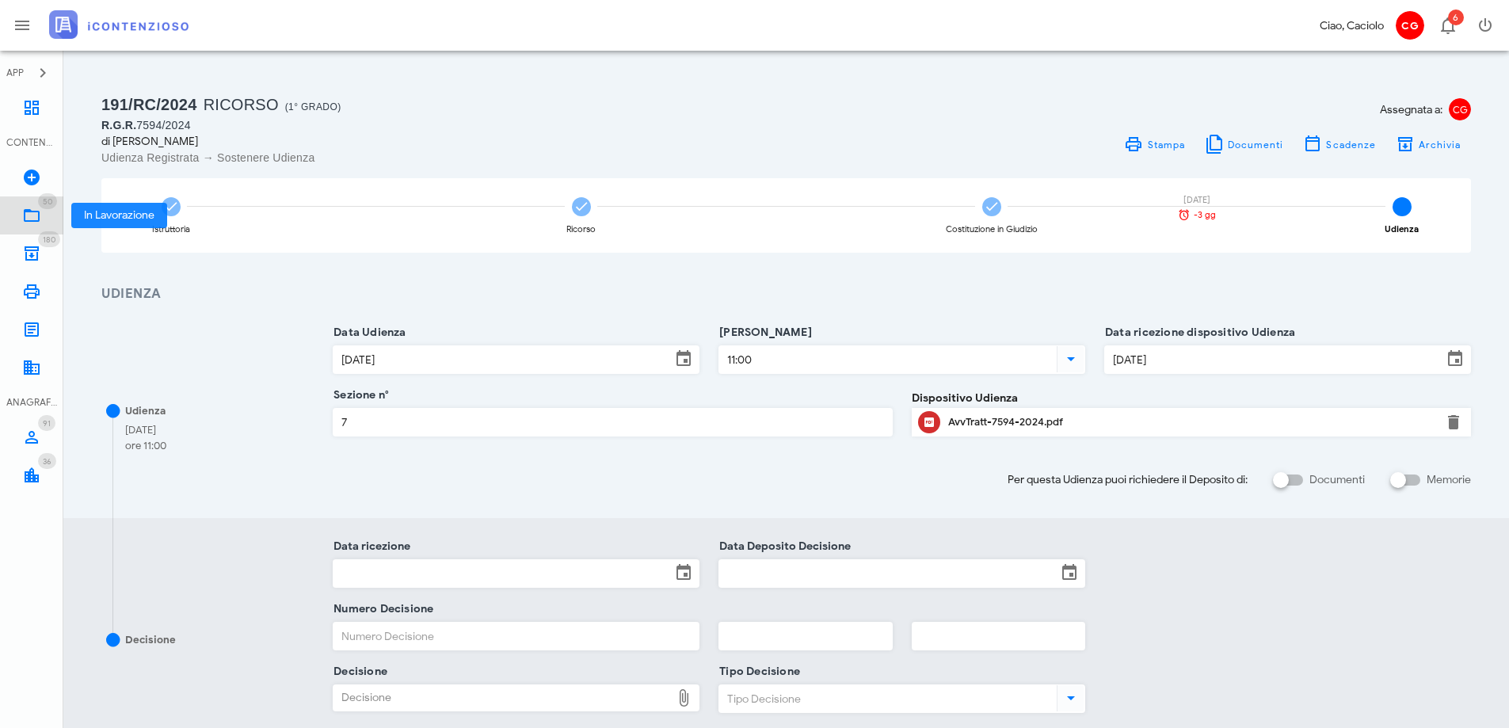
click at [33, 212] on icon at bounding box center [31, 215] width 19 height 19
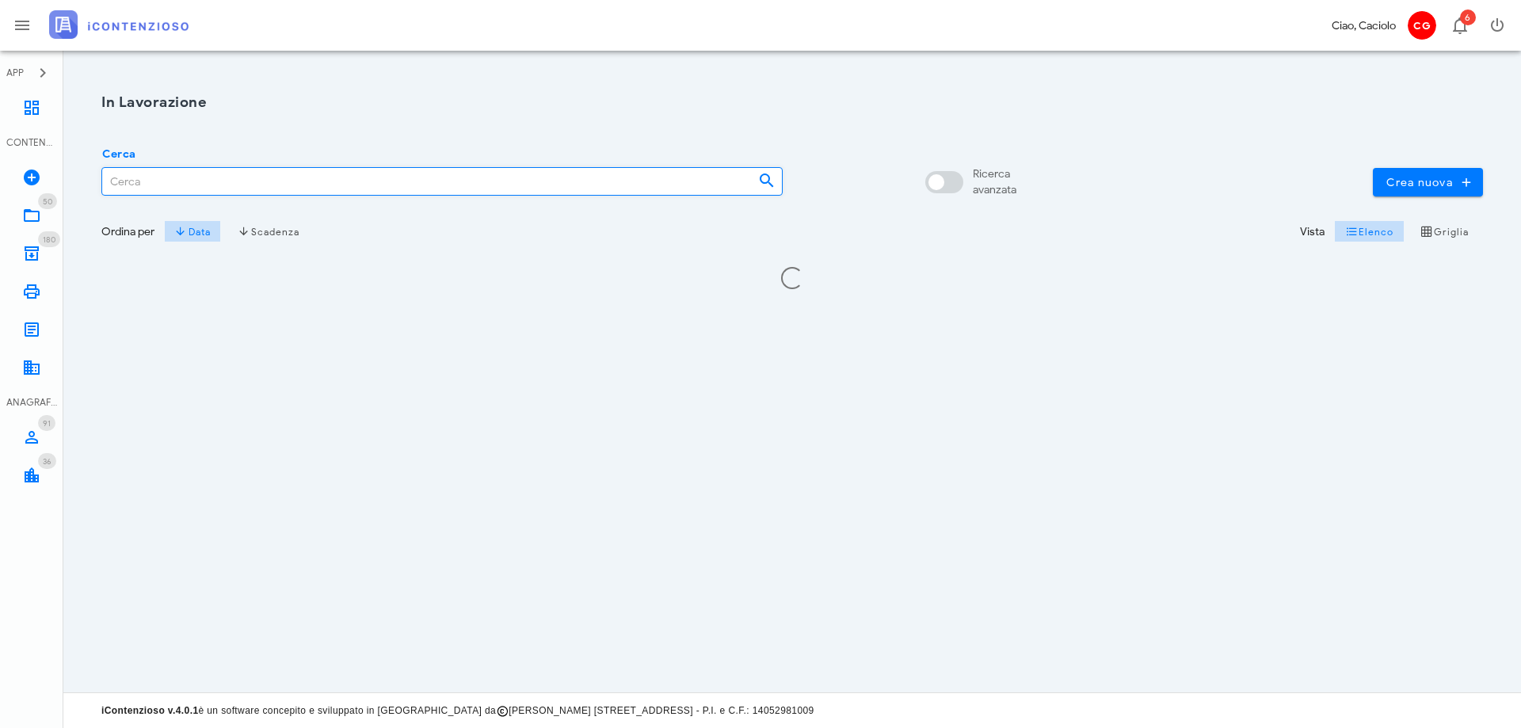
click at [189, 184] on input "Cerca" at bounding box center [423, 181] width 643 height 27
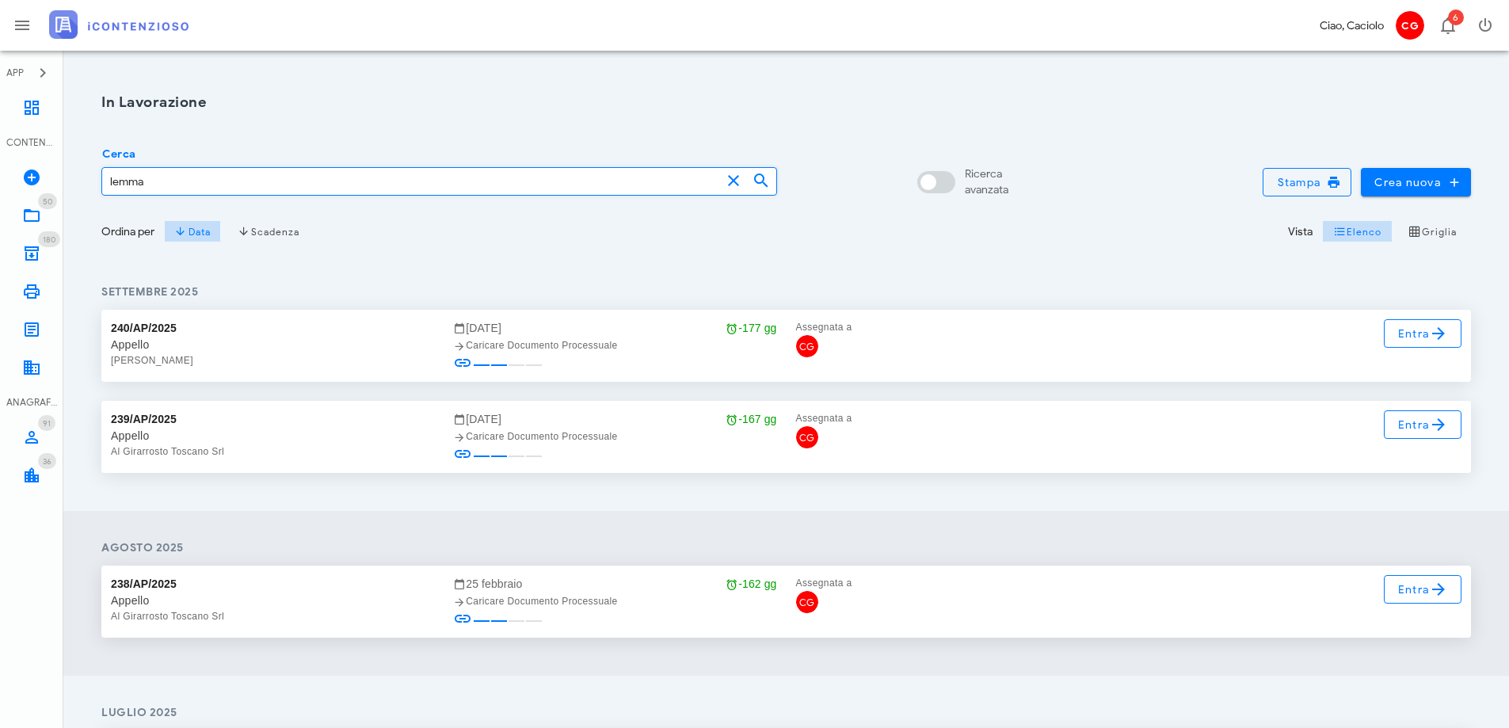
type input "lemma"
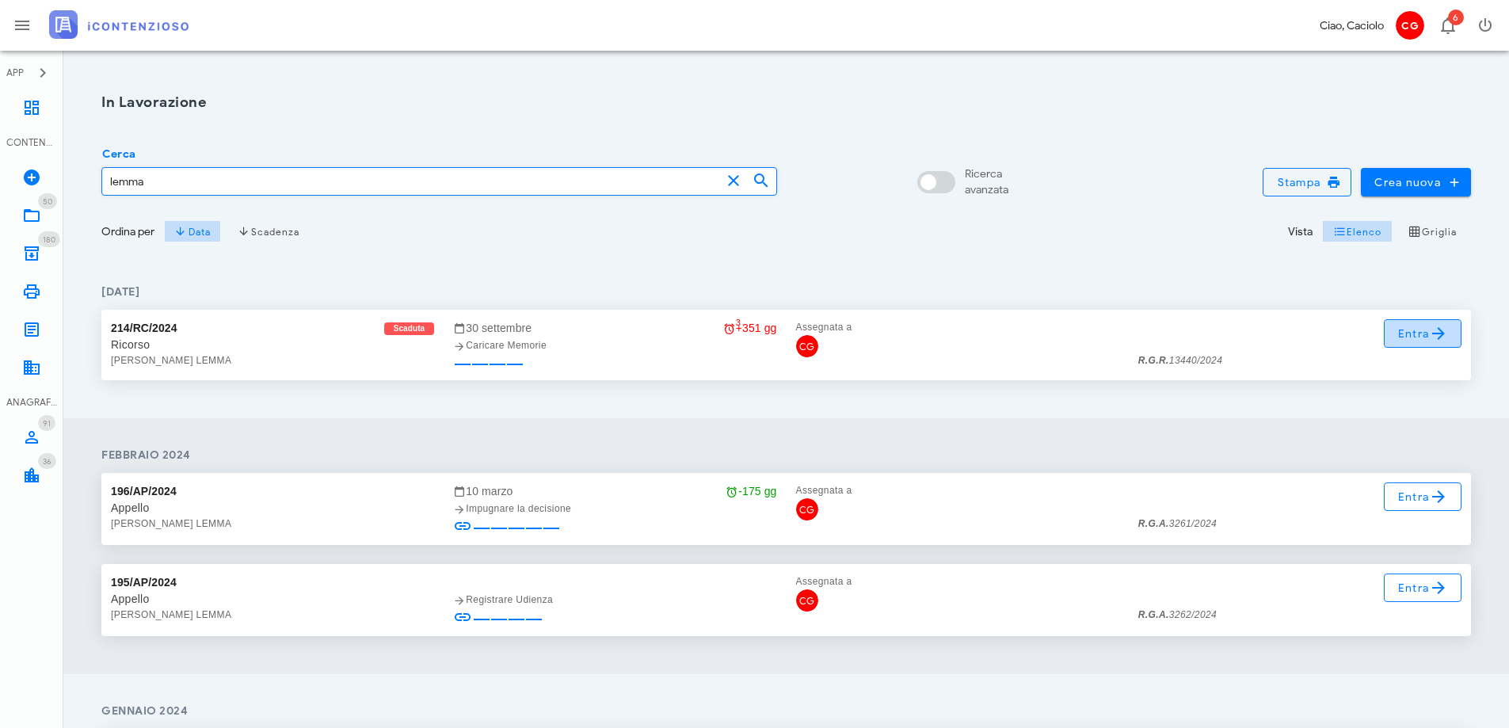
click at [1413, 330] on span "Entra" at bounding box center [1424, 333] width 52 height 19
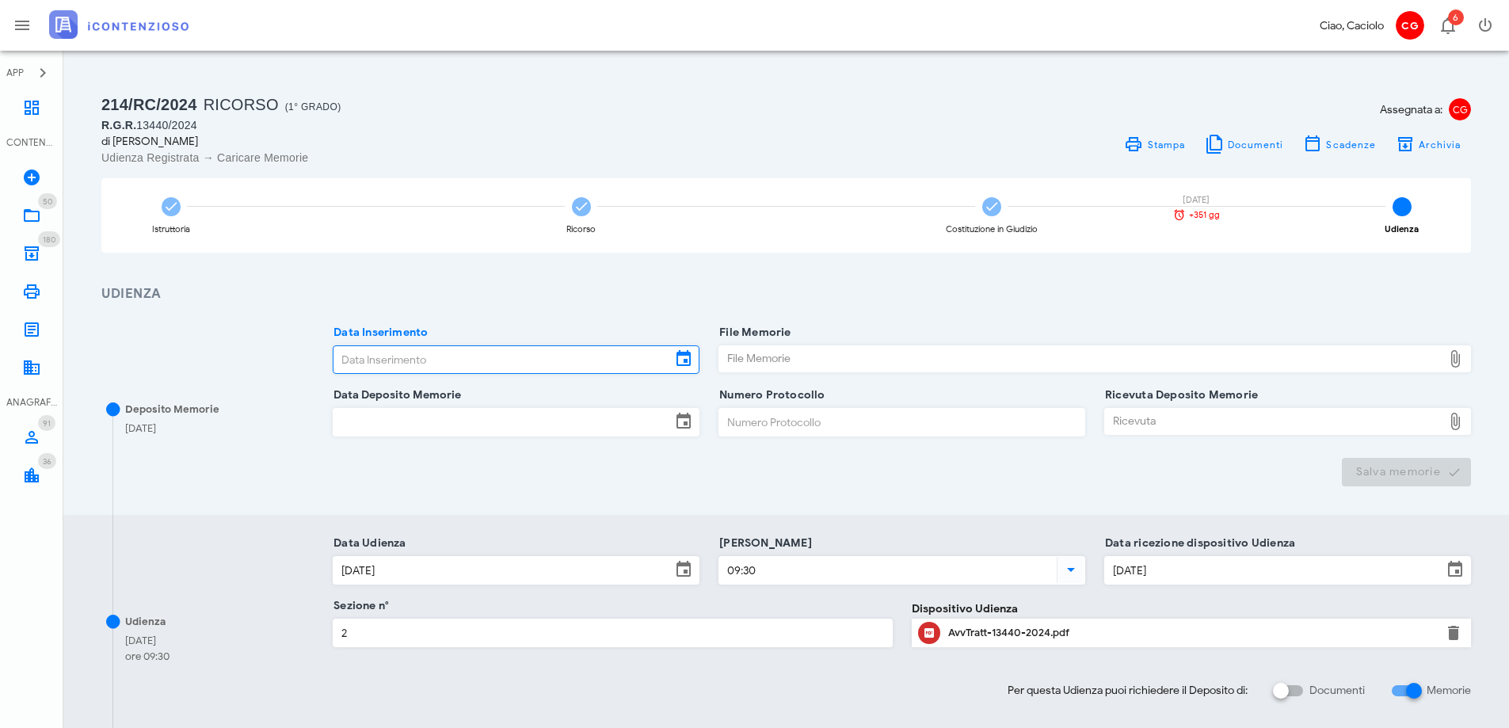
click at [586, 354] on input "Data Inserimento" at bounding box center [503, 359] width 338 height 27
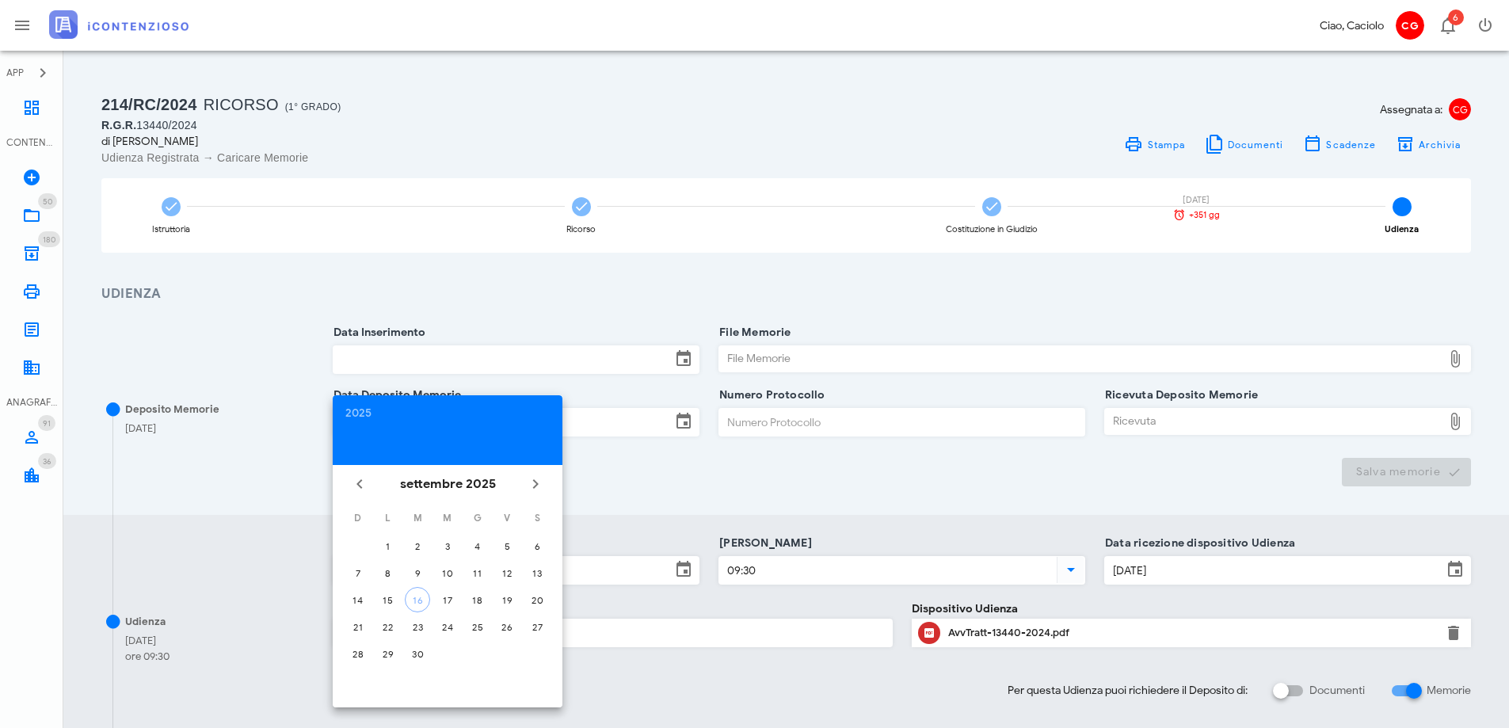
click at [261, 503] on div "Deposito Memorie [DATE] Data Inserimento File Memorie File Memorie Chiudi Data …" at bounding box center [786, 409] width 1446 height 211
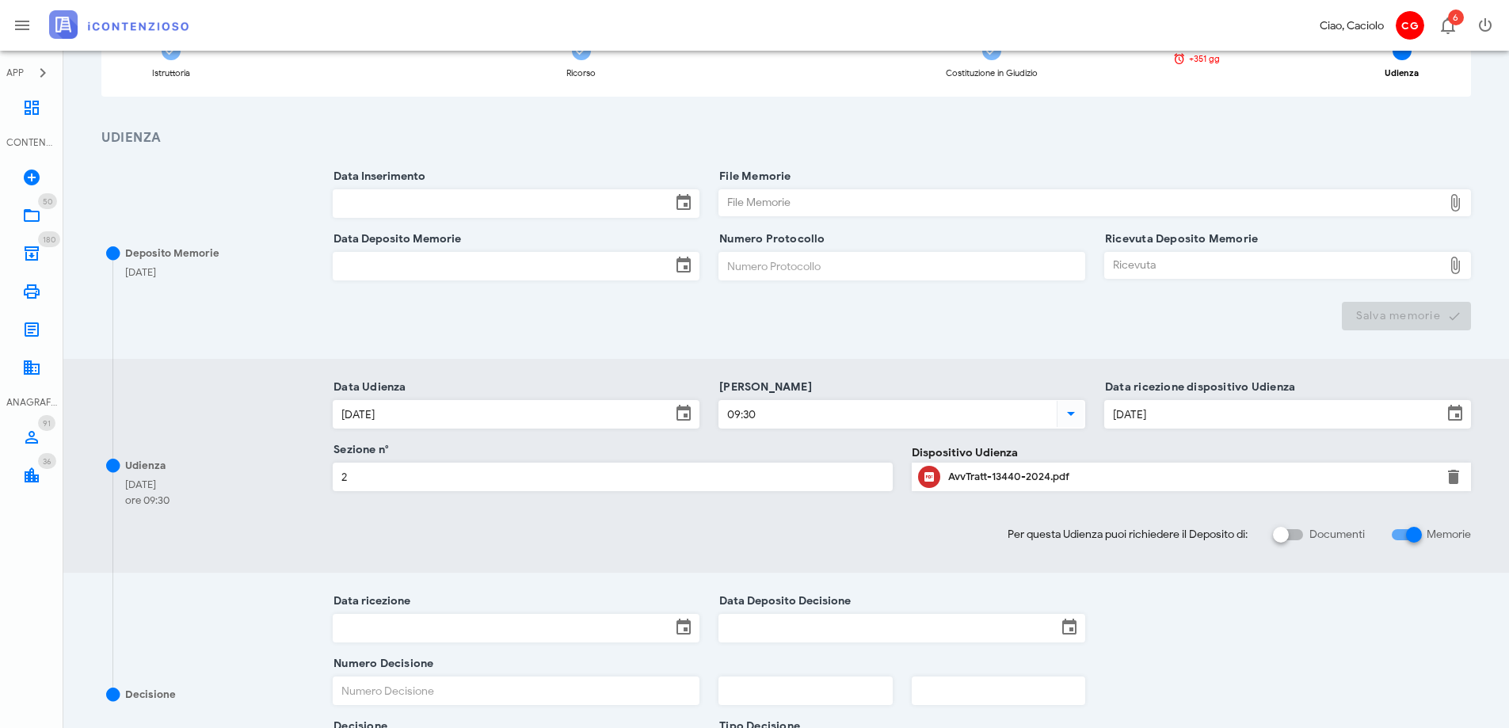
scroll to position [158, 0]
click at [1401, 532] on div at bounding box center [1414, 532] width 27 height 27
checkbox input "false"
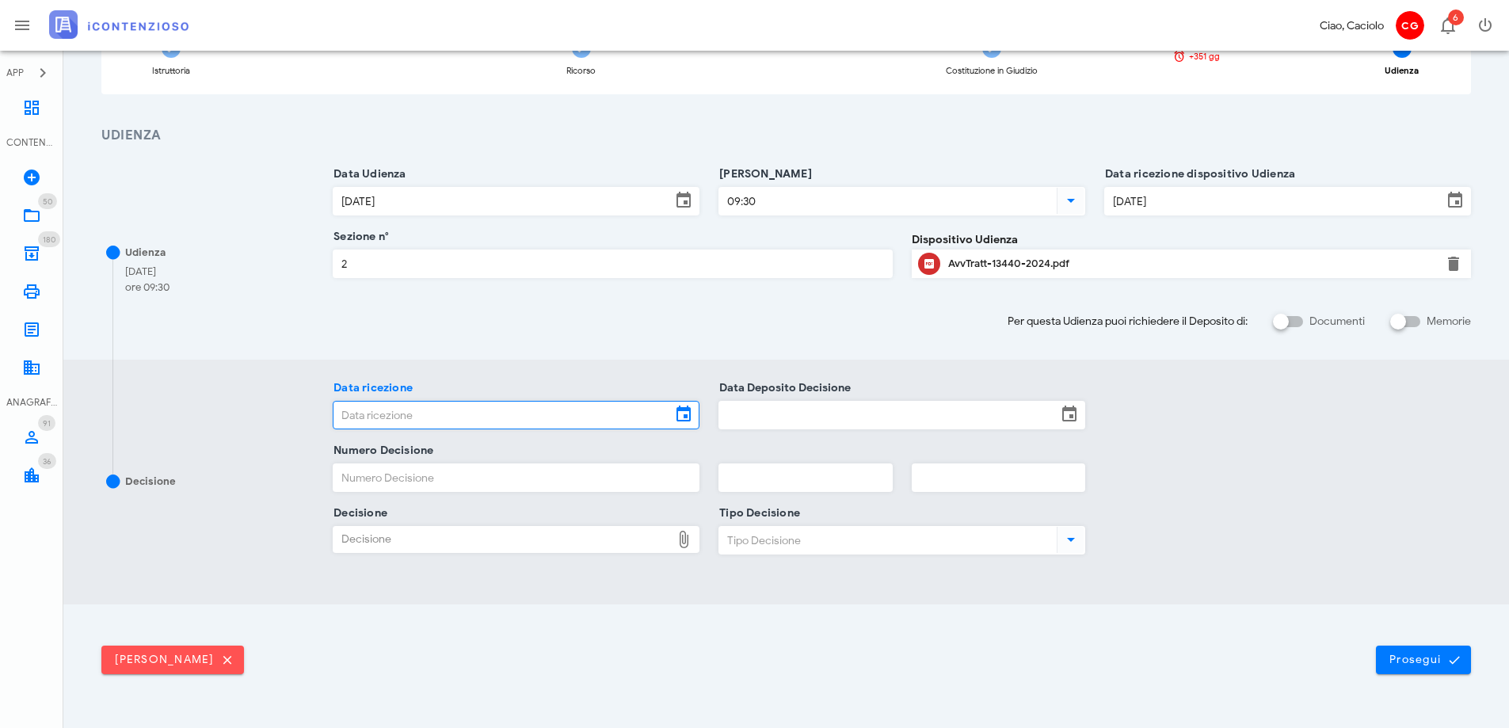
click at [547, 411] on input "Data ricezione" at bounding box center [503, 415] width 338 height 27
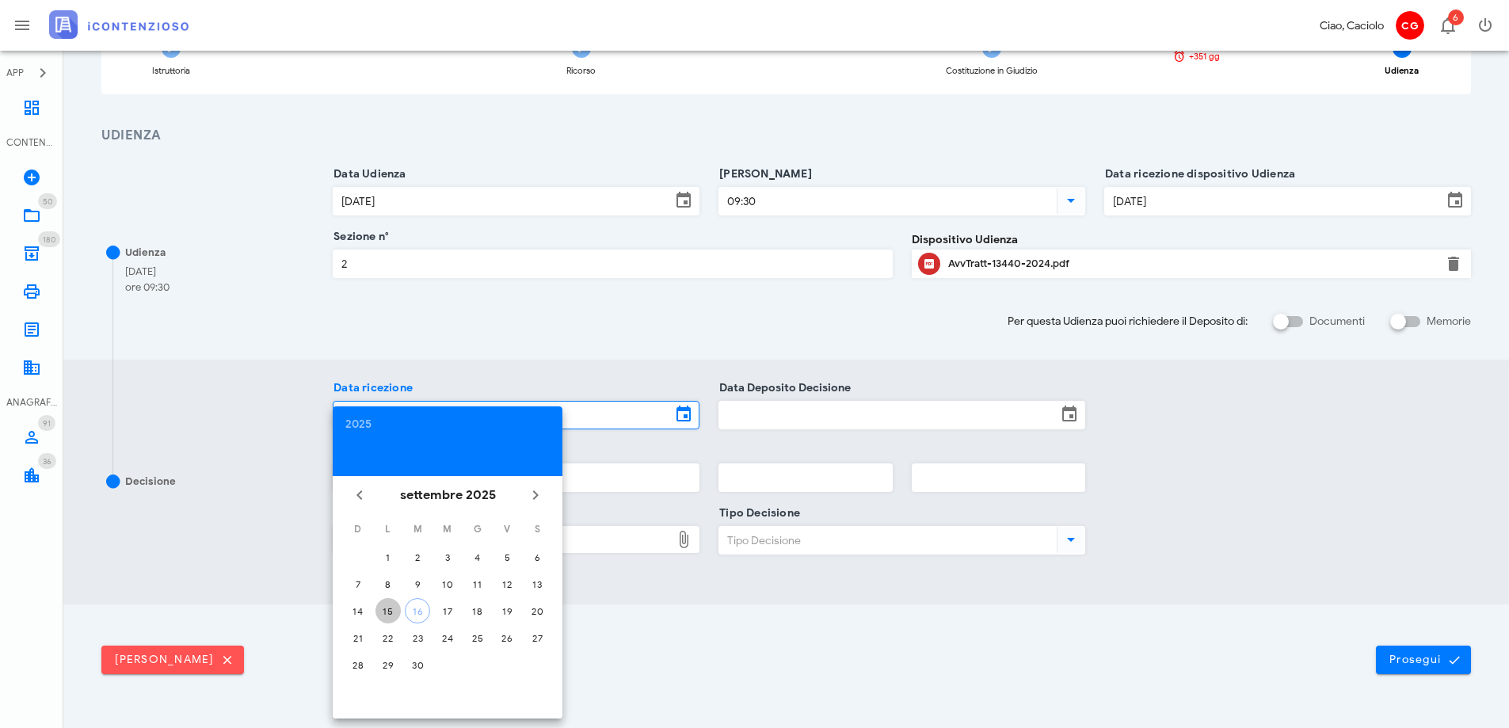
click at [383, 607] on div "15" at bounding box center [388, 611] width 25 height 12
type input "[DATE]"
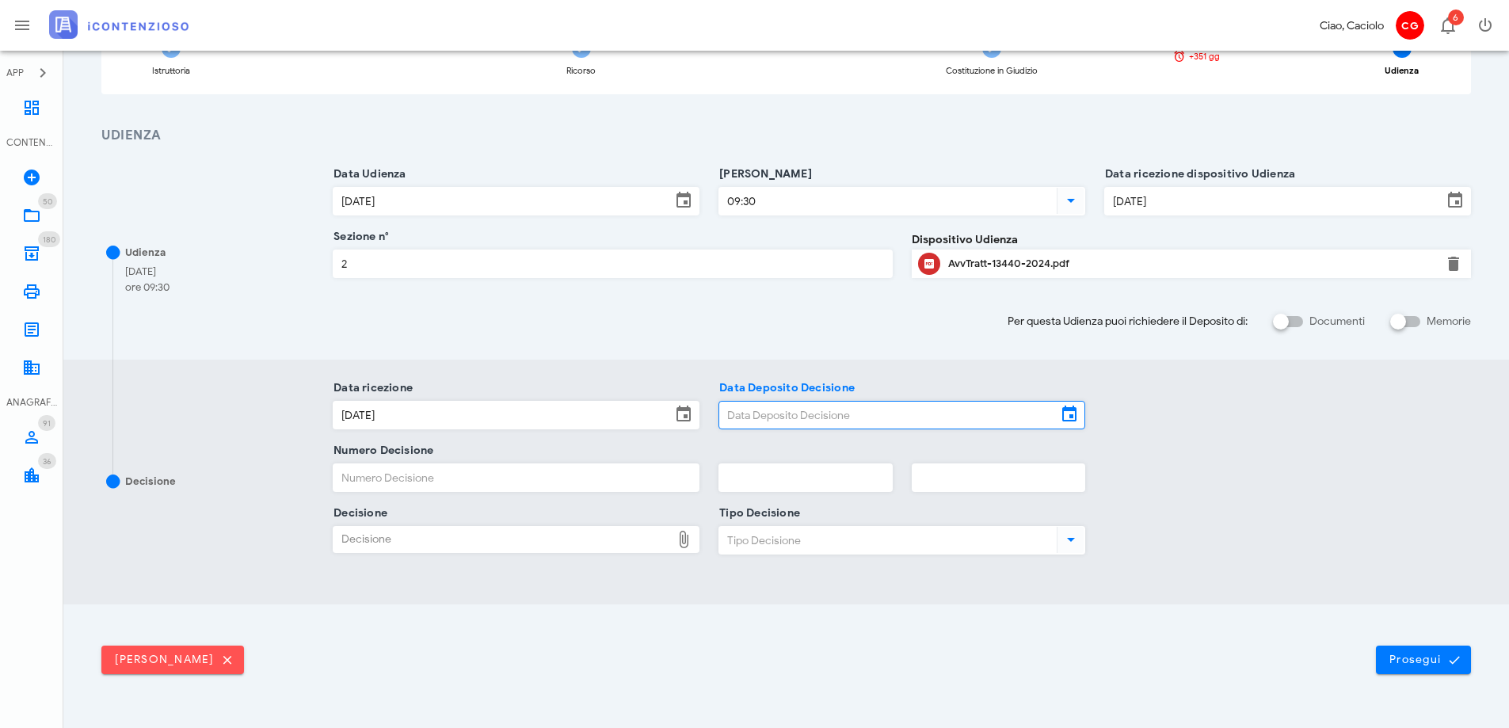
click at [749, 414] on input "Data Deposito Decisione" at bounding box center [888, 415] width 338 height 27
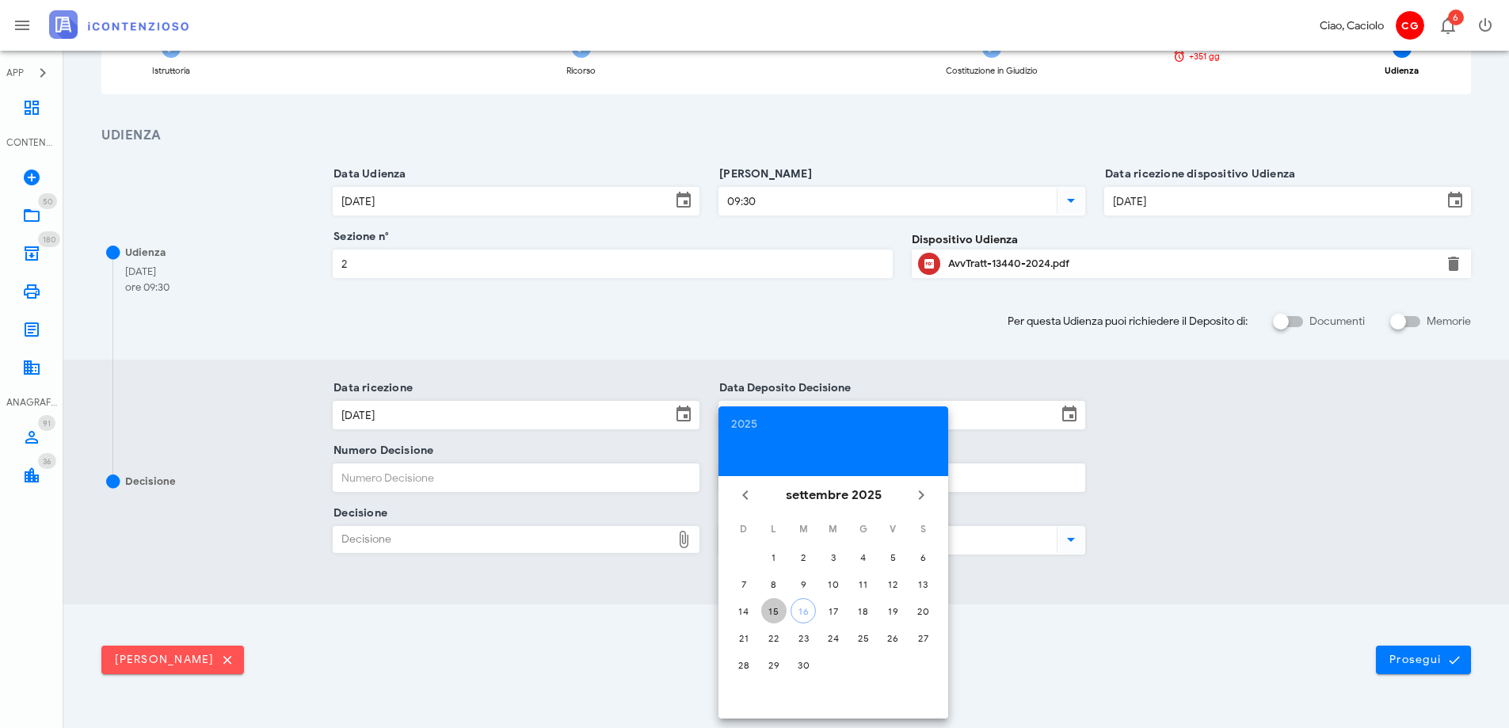
click at [771, 605] on div "15" at bounding box center [773, 611] width 25 height 12
type input "[DATE]"
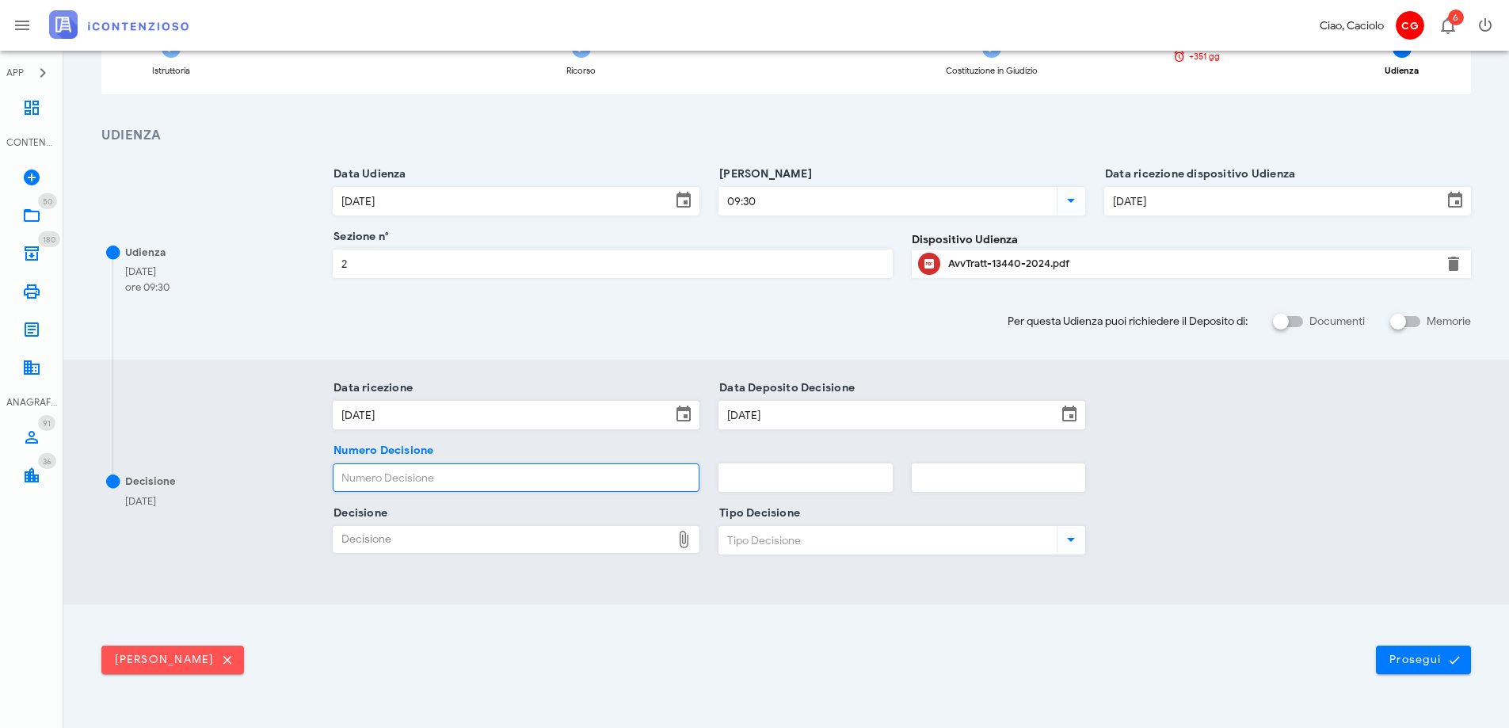
click at [544, 483] on input "Numero Decisione" at bounding box center [516, 477] width 365 height 27
type input "7945"
type input "2025"
click at [497, 539] on div "Decisione" at bounding box center [503, 539] width 338 height 25
type input "C:\fakepath\ComDisp___13440_2024.pdf"
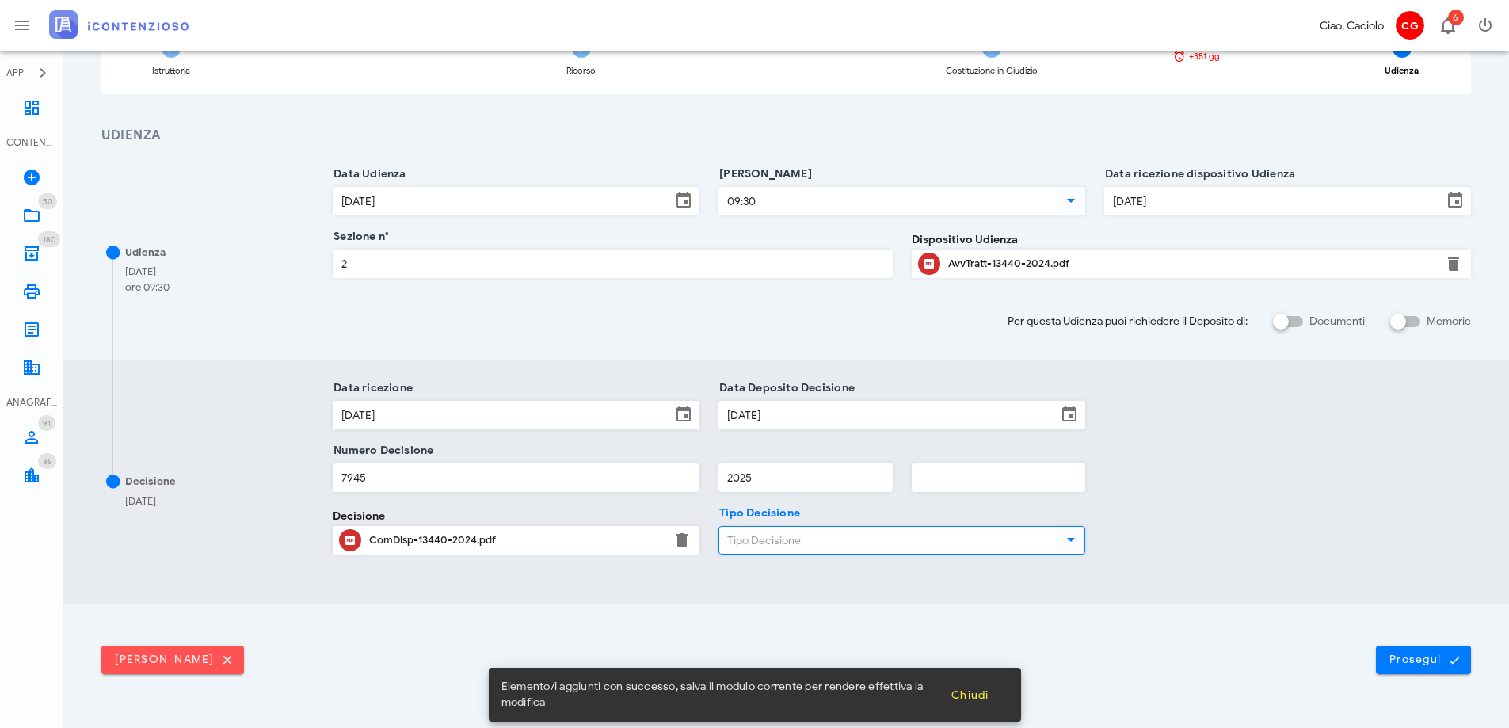
click at [792, 545] on input "Tipo Decisione" at bounding box center [886, 540] width 334 height 27
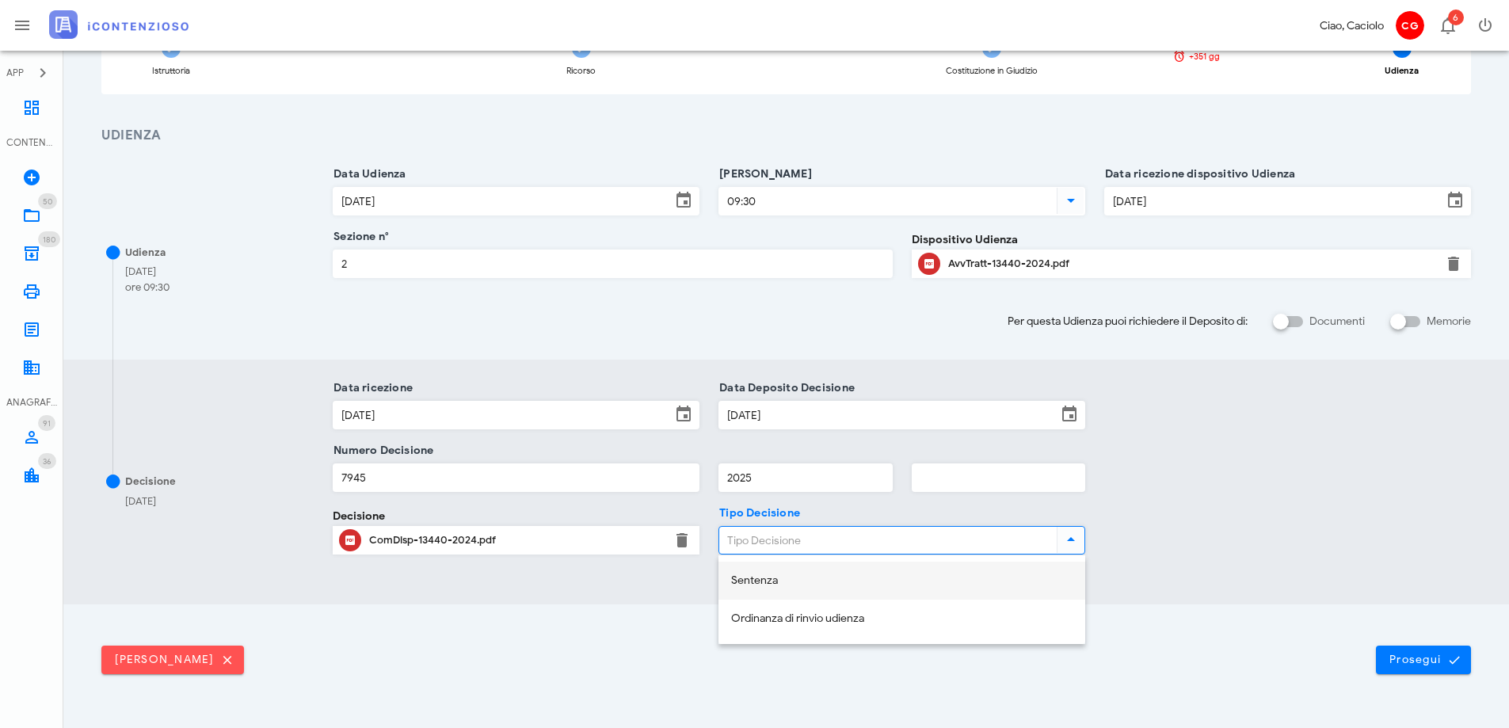
click at [784, 585] on div "Sentenza" at bounding box center [901, 580] width 341 height 13
type input "Sentenza"
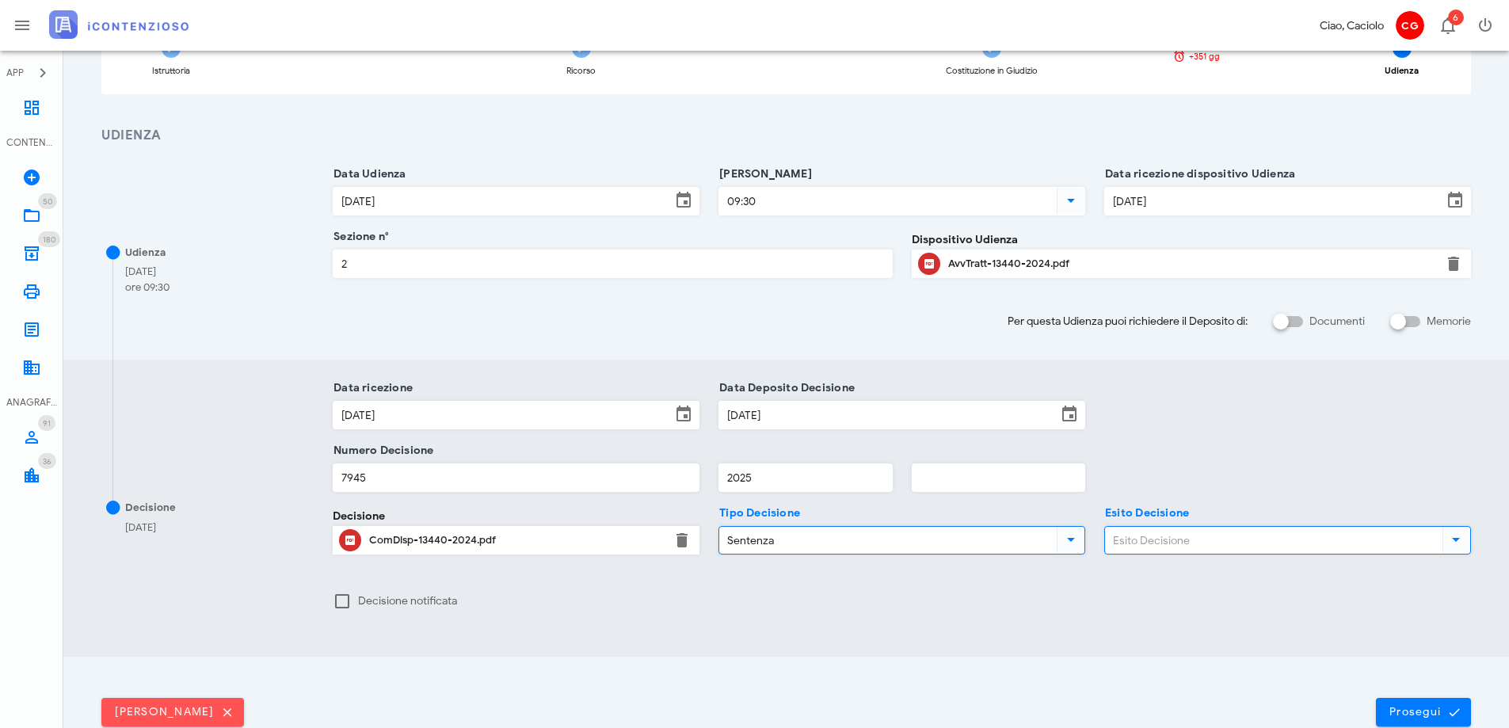
click at [1173, 548] on input "Esito Decisione" at bounding box center [1272, 540] width 334 height 27
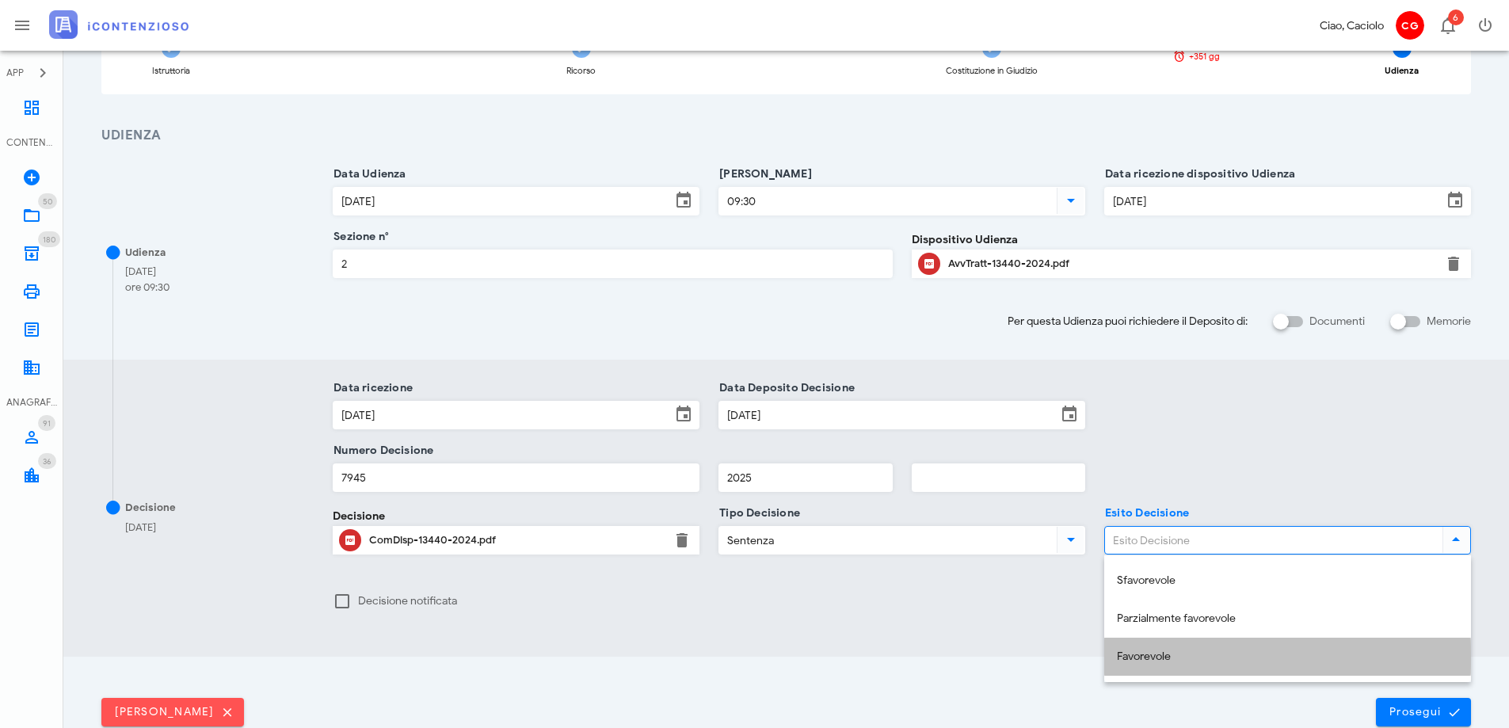
click at [1154, 653] on div "Favorevole" at bounding box center [1287, 657] width 341 height 13
type input "Favorevole"
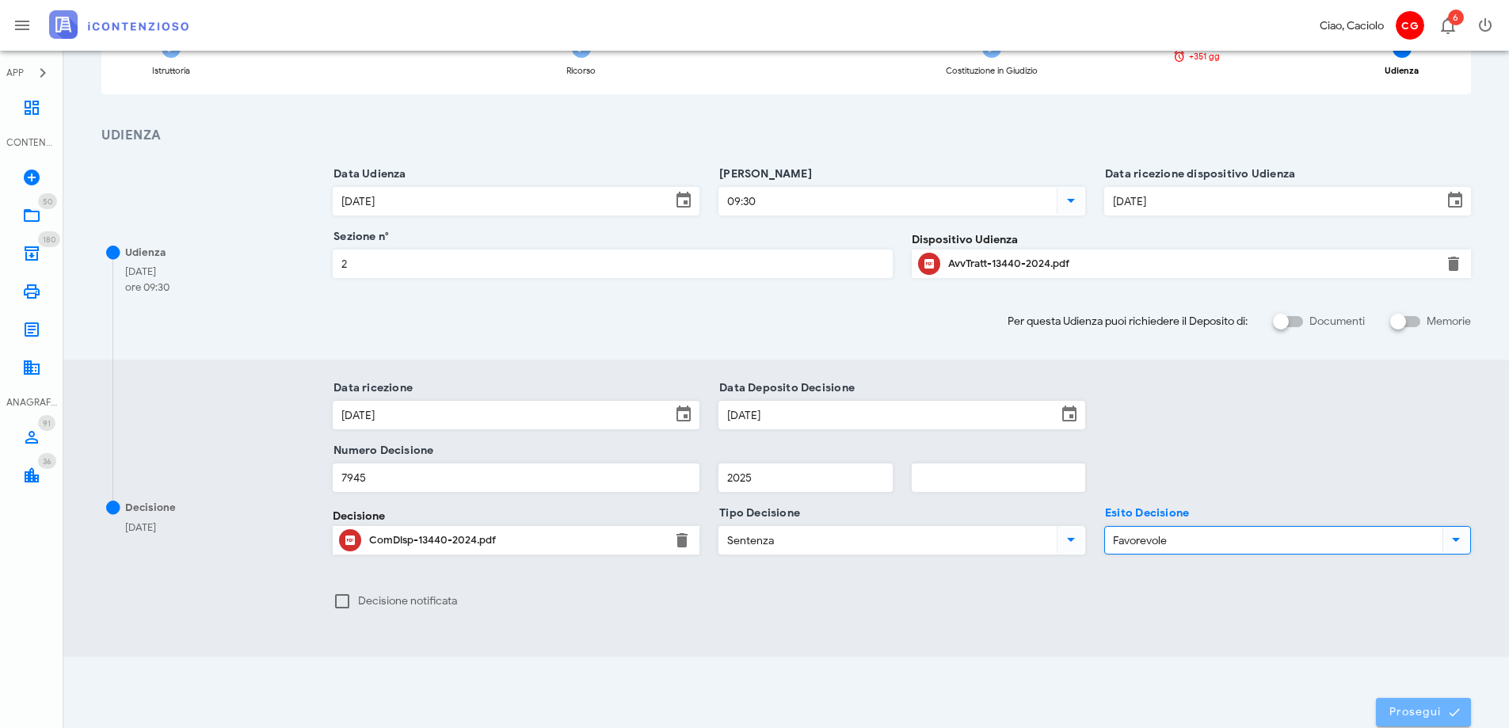
click at [1418, 708] on span "Prosegui" at bounding box center [1424, 712] width 70 height 14
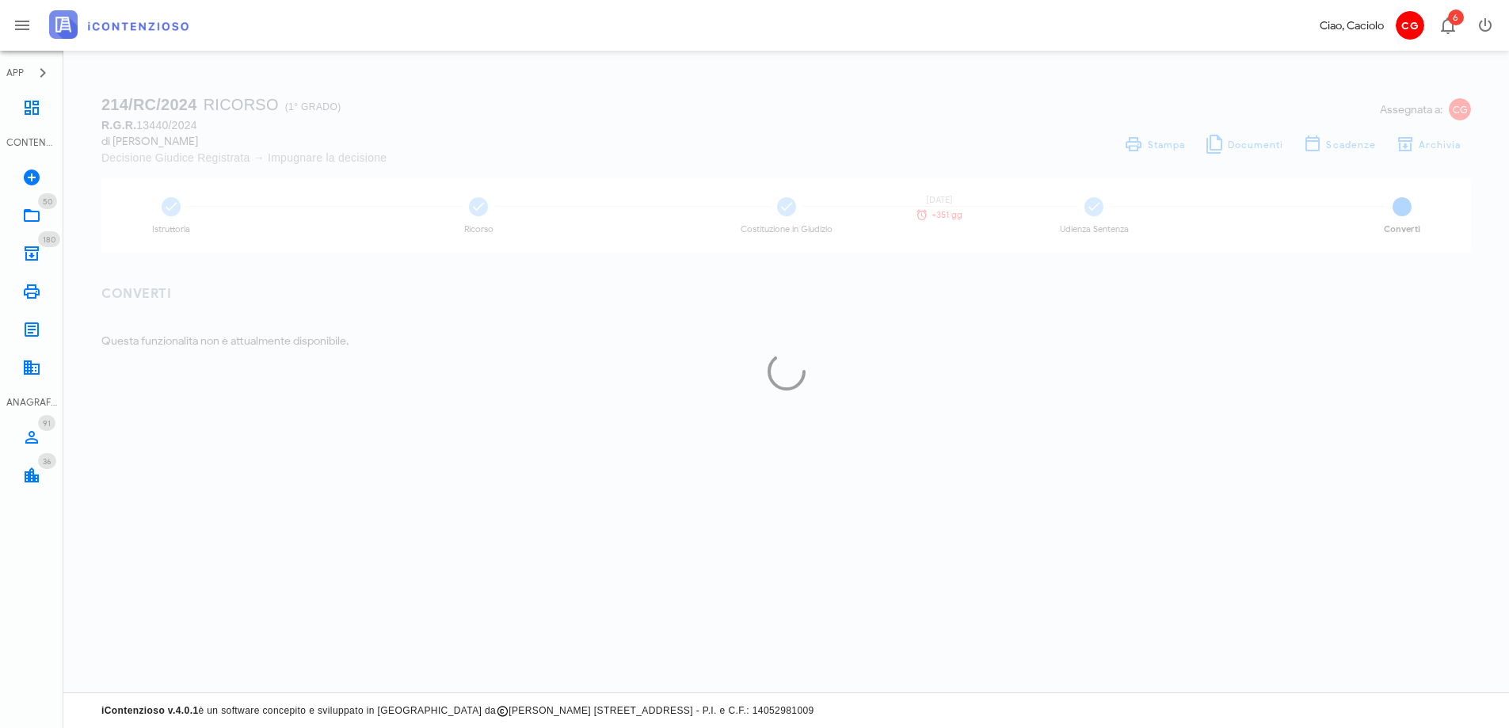
scroll to position [0, 0]
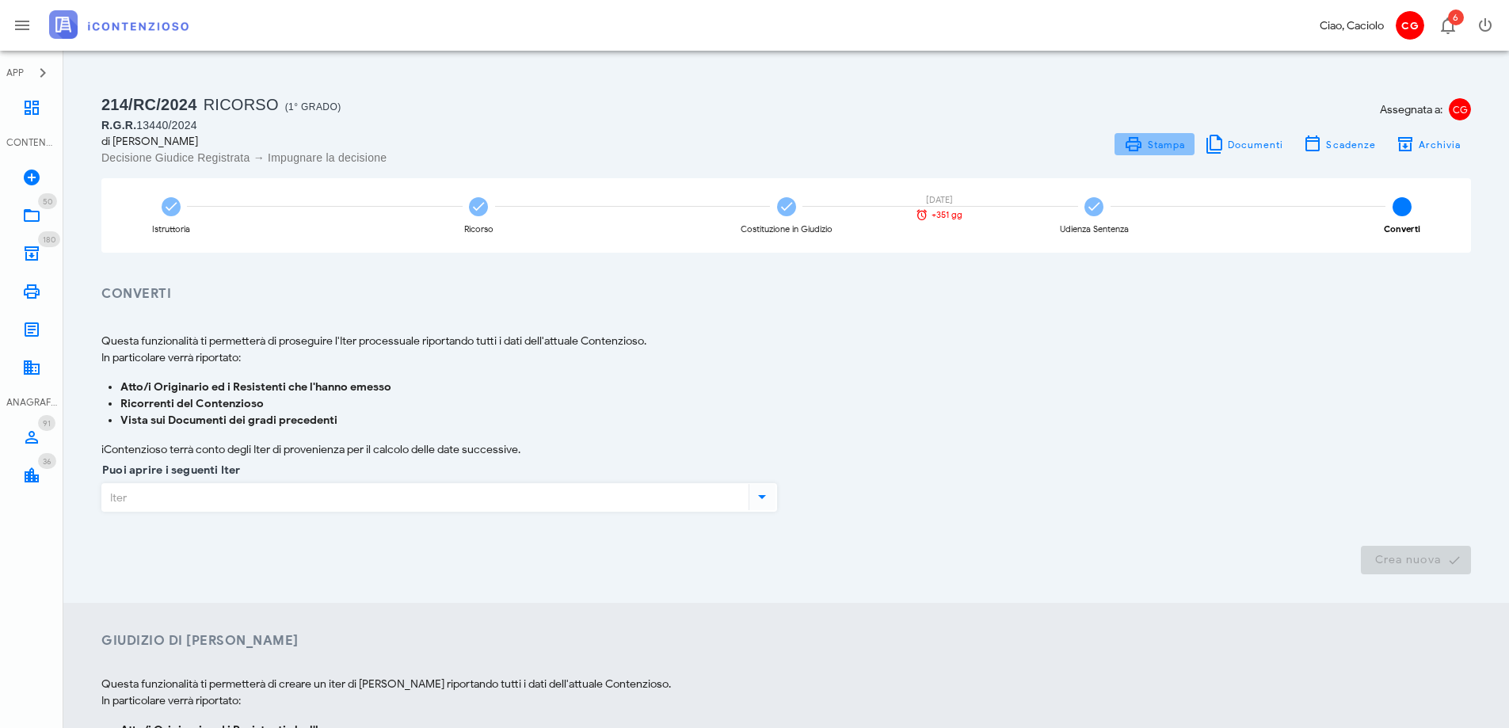
click at [1174, 139] on span "Stampa" at bounding box center [1166, 145] width 39 height 12
